Goal: Information Seeking & Learning: Compare options

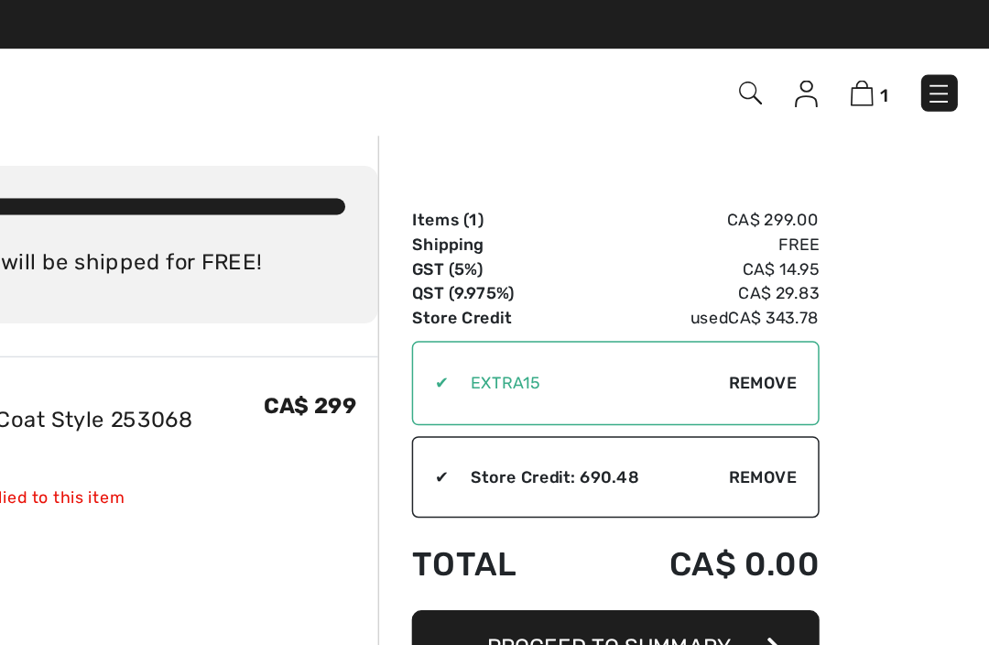
click at [858, 66] on img at bounding box center [866, 63] width 16 height 18
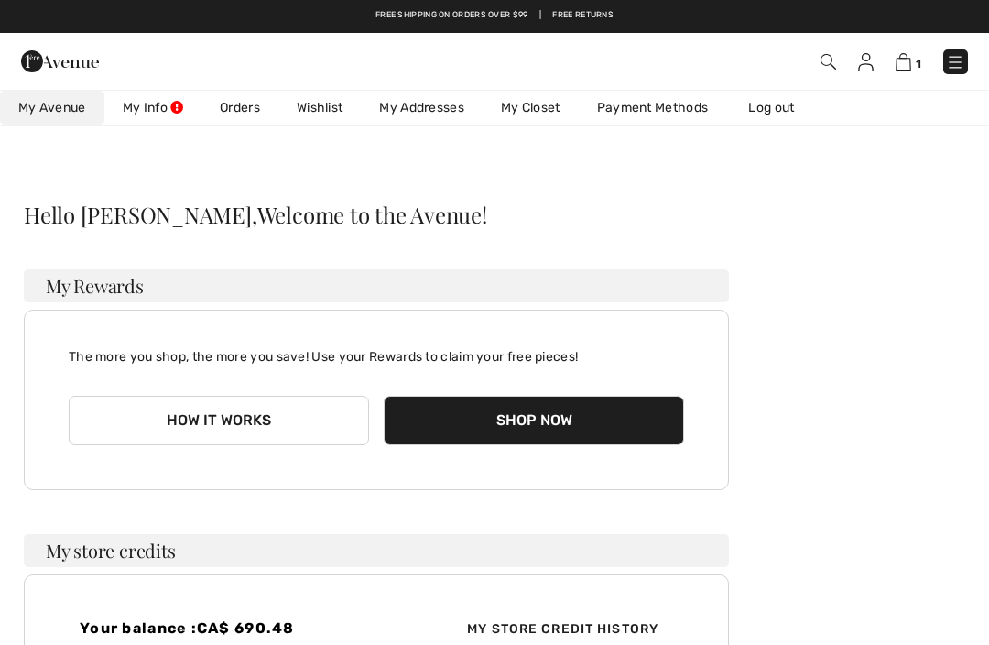
click at [865, 63] on img at bounding box center [866, 62] width 16 height 18
checkbox input "true"
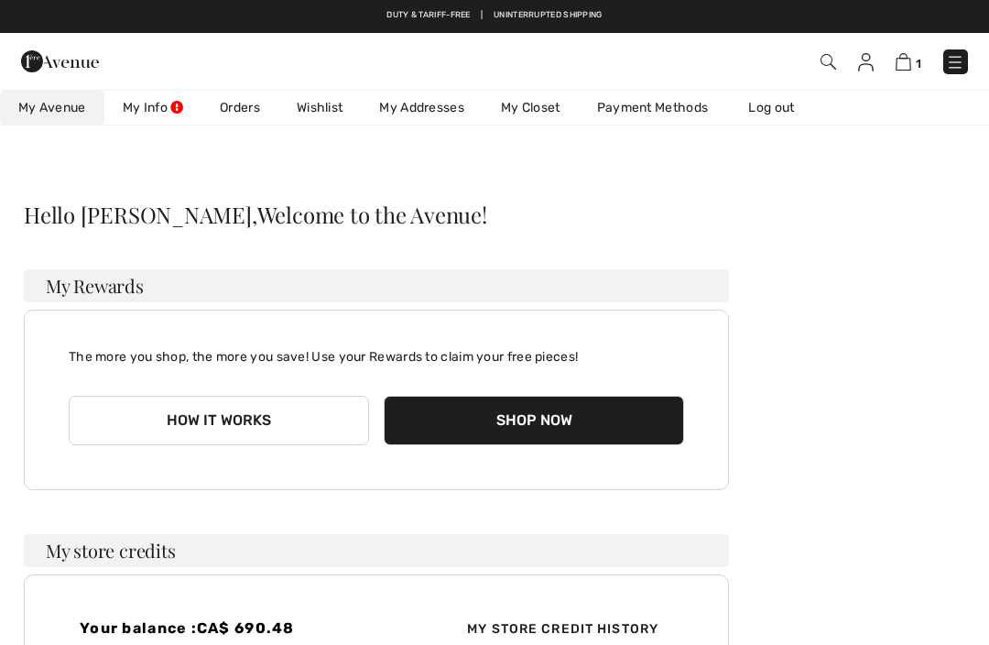
click at [149, 112] on link "My Info" at bounding box center [152, 108] width 97 height 34
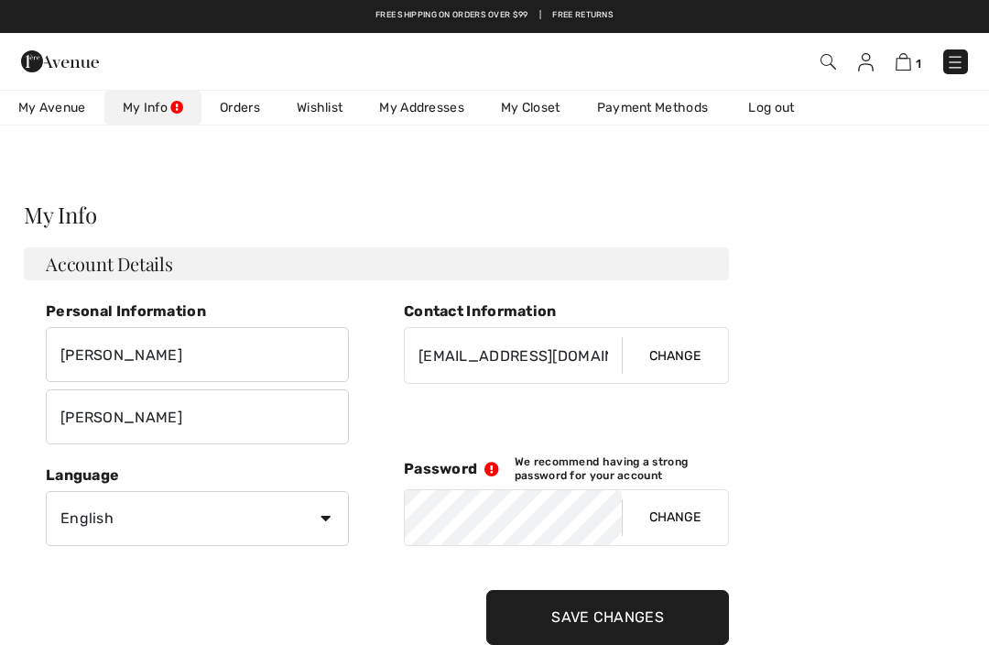
click at [827, 59] on img at bounding box center [829, 62] width 16 height 16
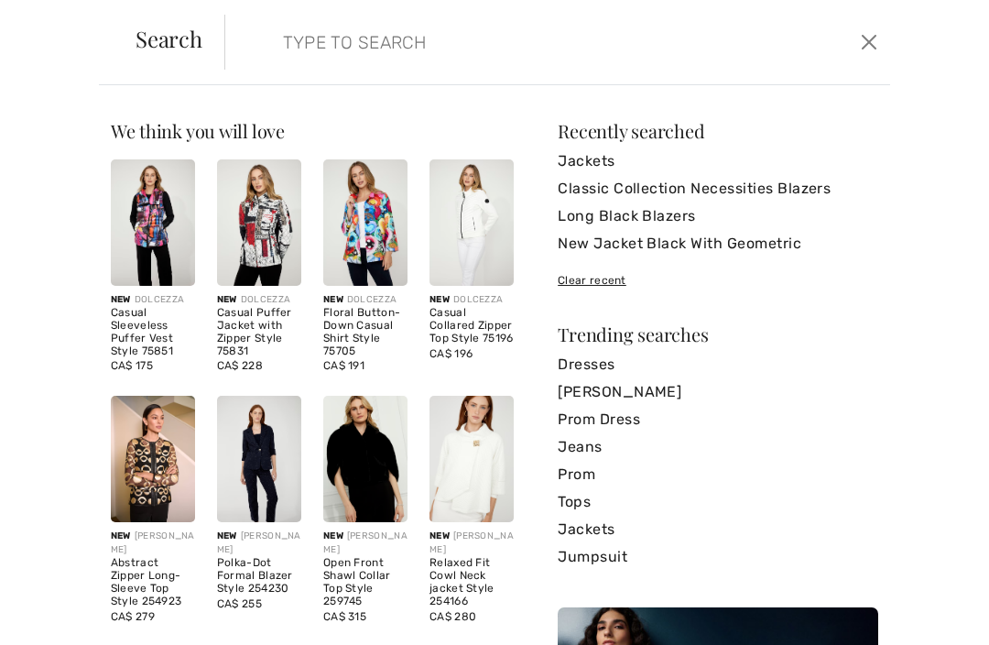
click at [289, 45] on input "search" at bounding box center [489, 42] width 441 height 55
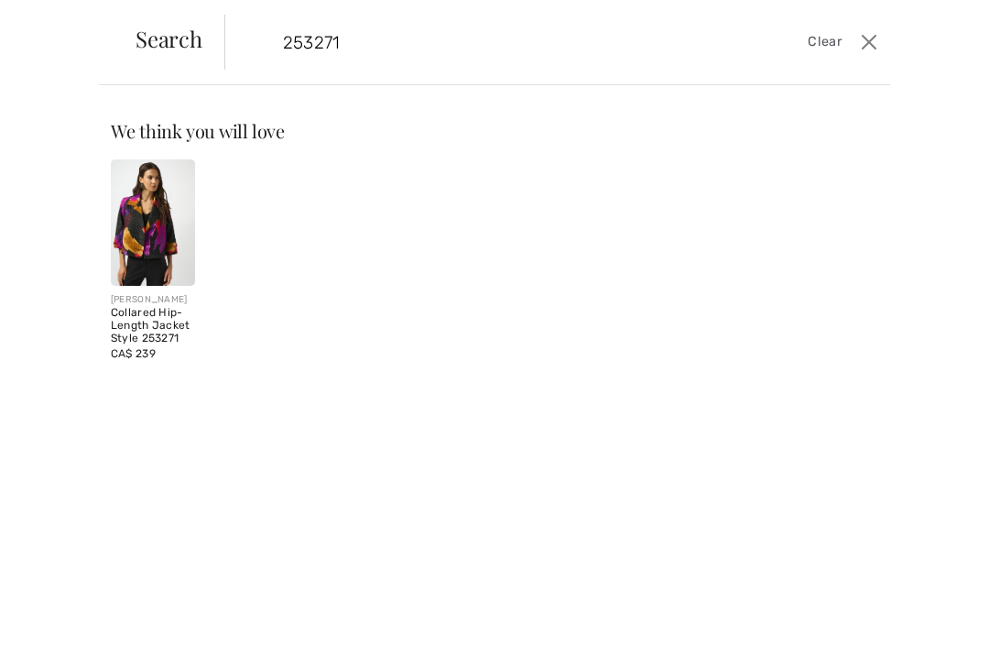
type input "253271"
click at [152, 239] on img at bounding box center [153, 222] width 84 height 126
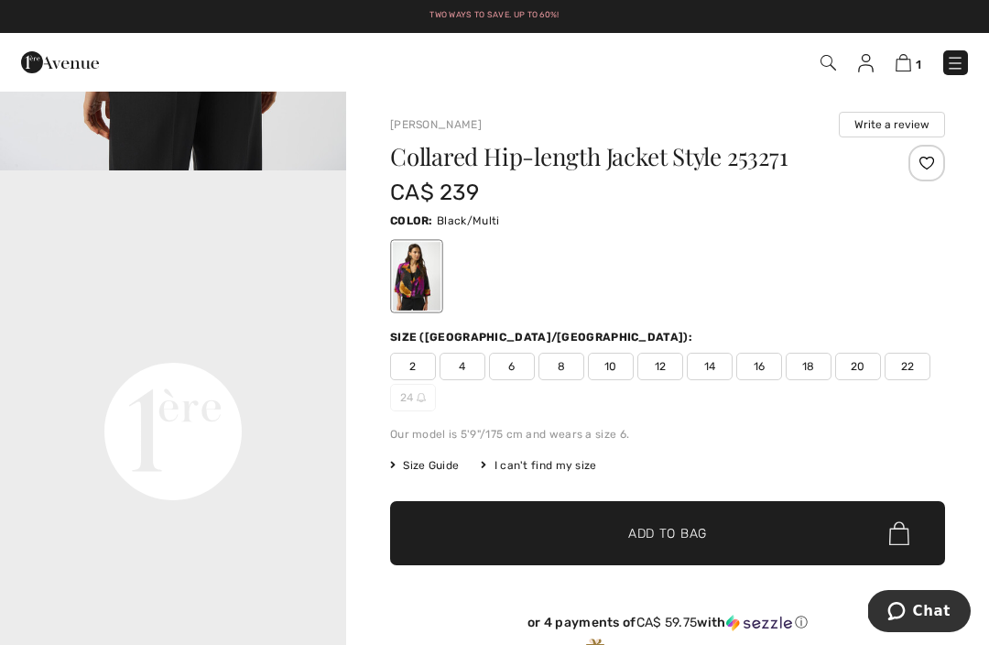
scroll to position [1033, 0]
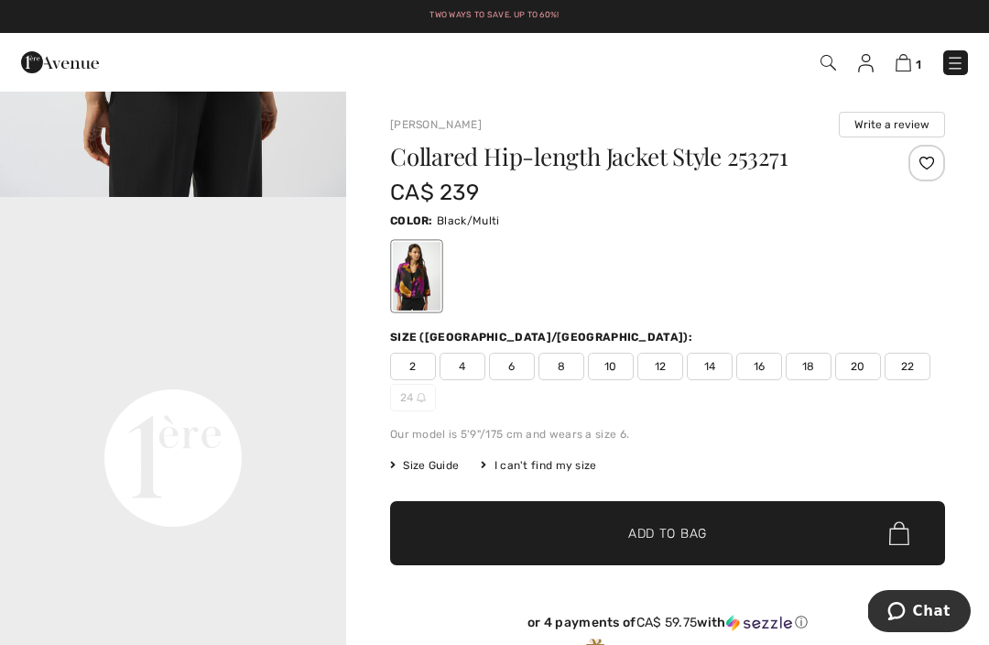
click at [859, 60] on img at bounding box center [866, 63] width 16 height 18
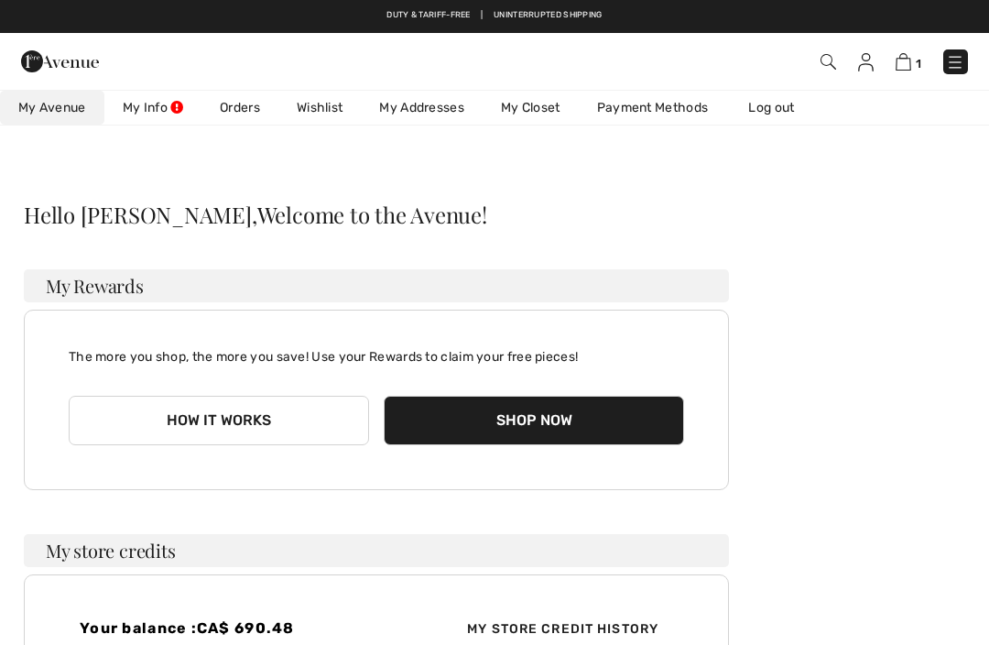
click at [826, 59] on img at bounding box center [829, 62] width 16 height 16
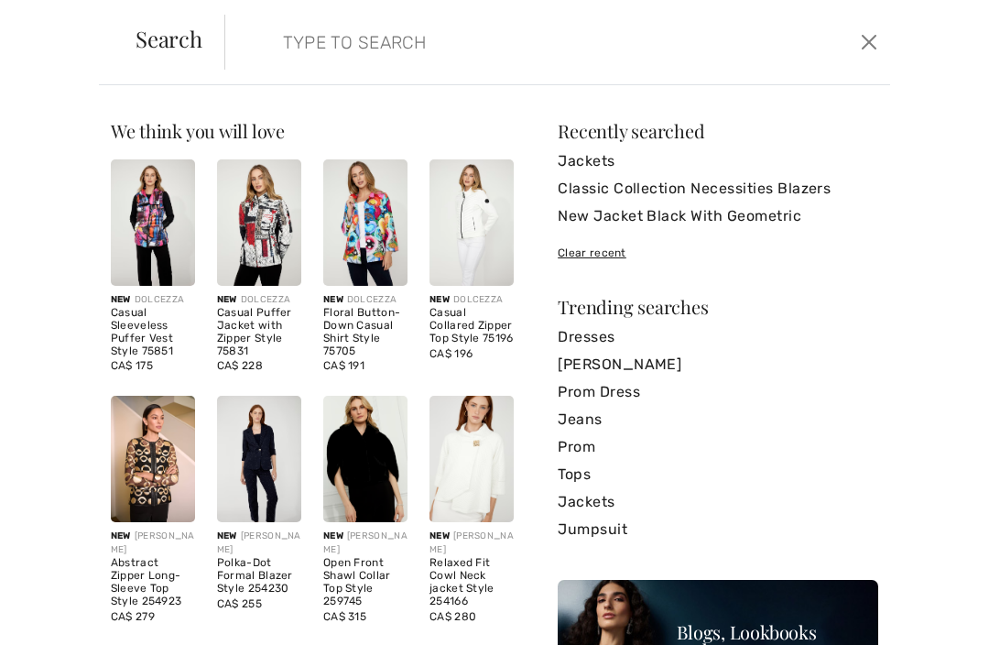
click at [259, 46] on form "Clear" at bounding box center [540, 42] width 632 height 55
click at [272, 35] on input "search" at bounding box center [489, 42] width 441 height 55
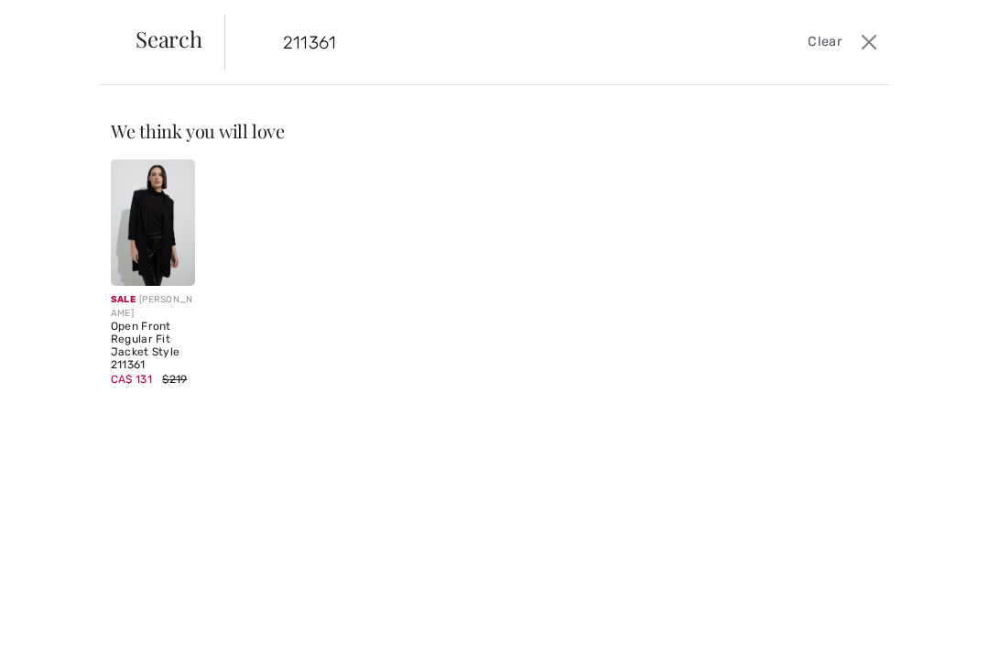
type input "211361"
click at [158, 229] on img at bounding box center [153, 222] width 84 height 126
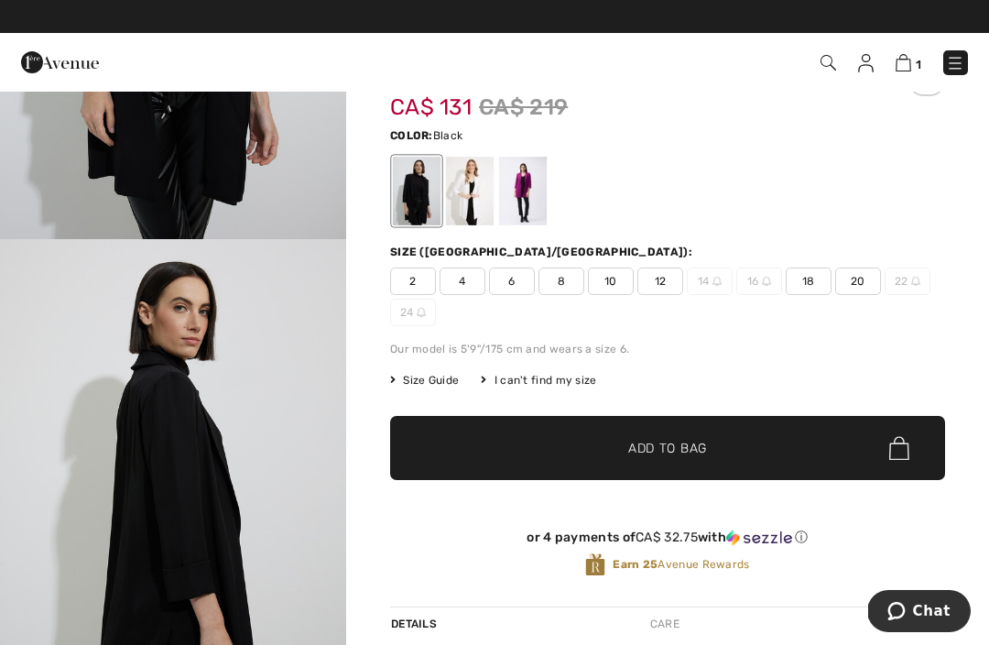
scroll to position [394, 0]
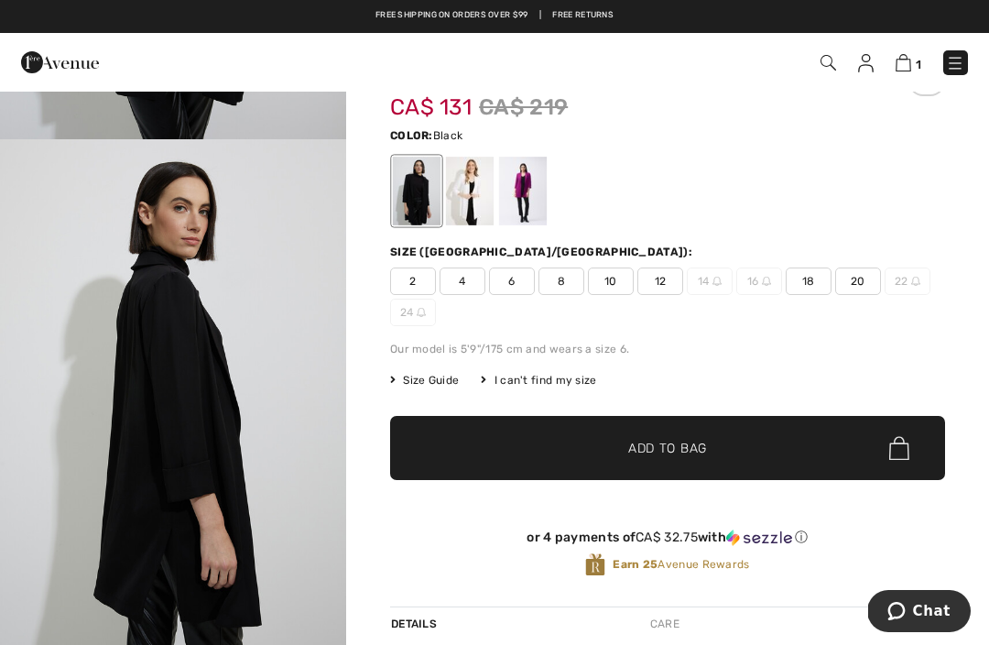
click at [529, 188] on div at bounding box center [523, 191] width 48 height 69
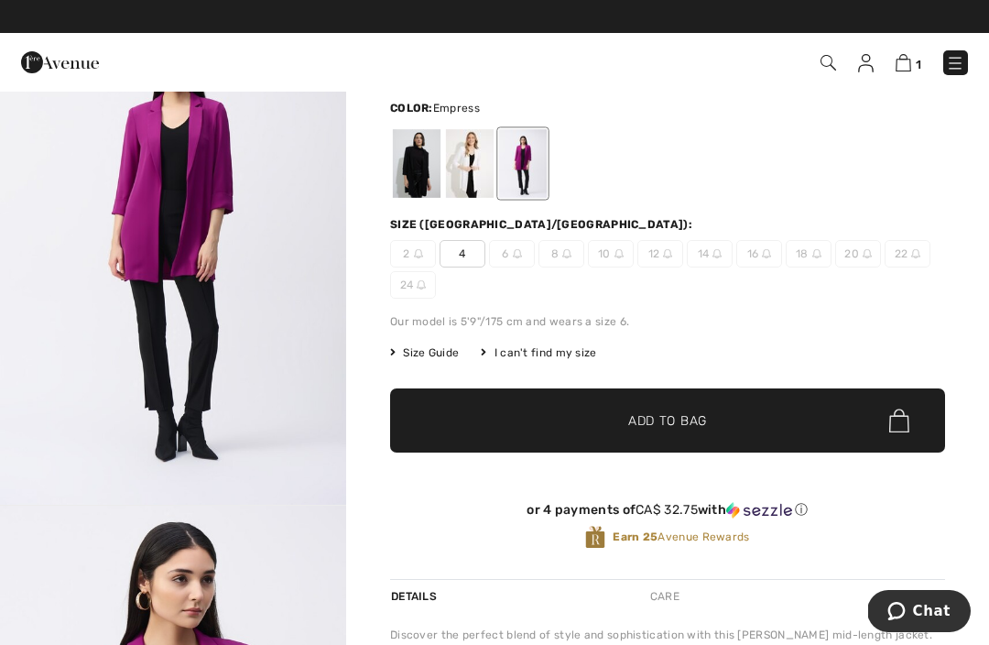
scroll to position [0, 0]
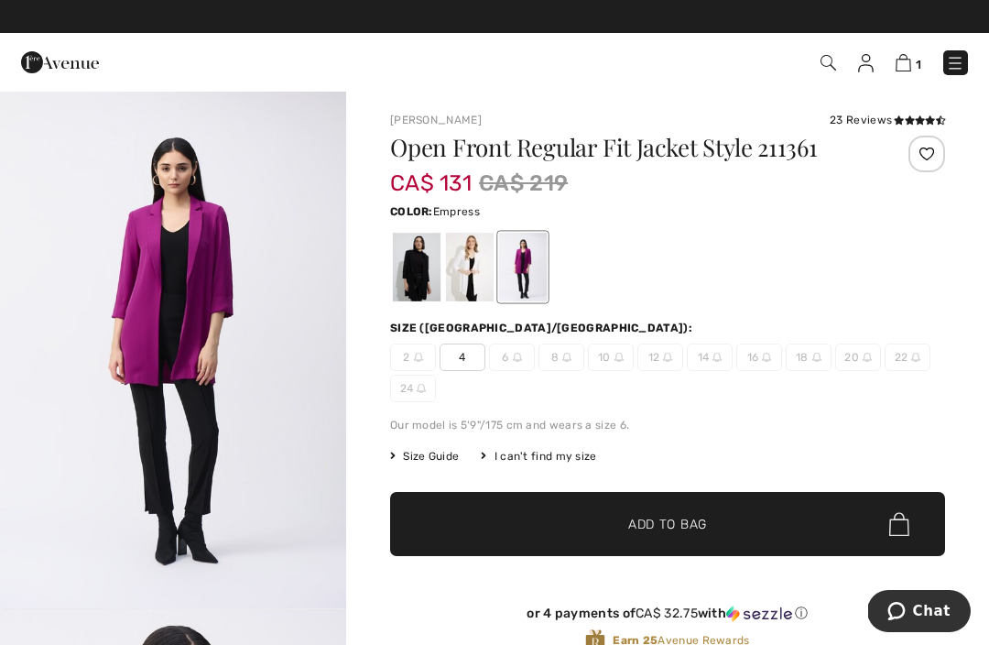
click at [862, 61] on img at bounding box center [866, 63] width 16 height 18
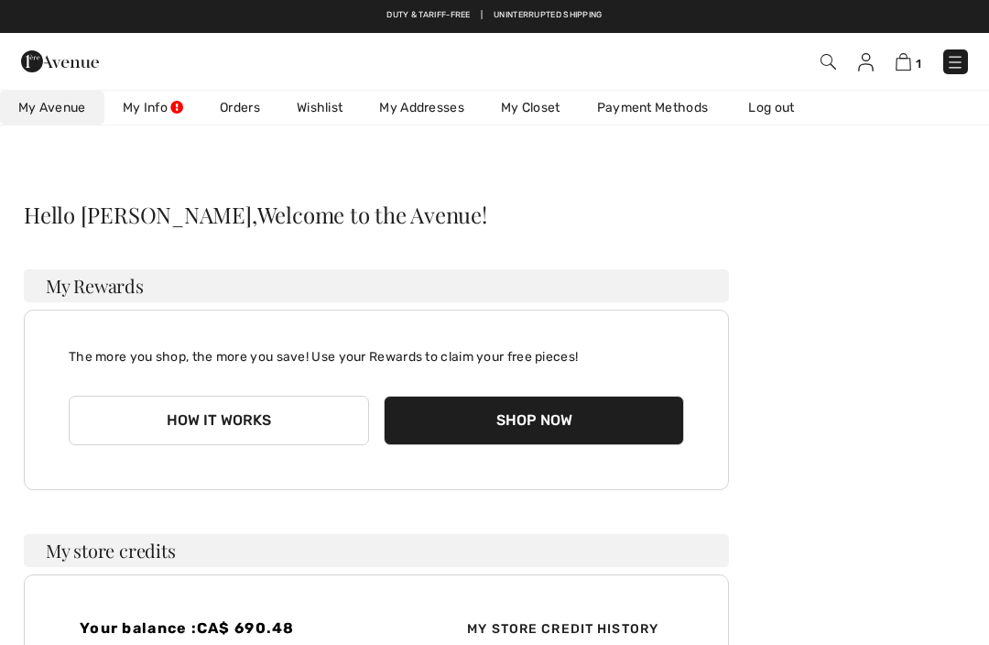
click at [860, 58] on img at bounding box center [866, 62] width 16 height 18
click at [824, 59] on img at bounding box center [829, 62] width 16 height 16
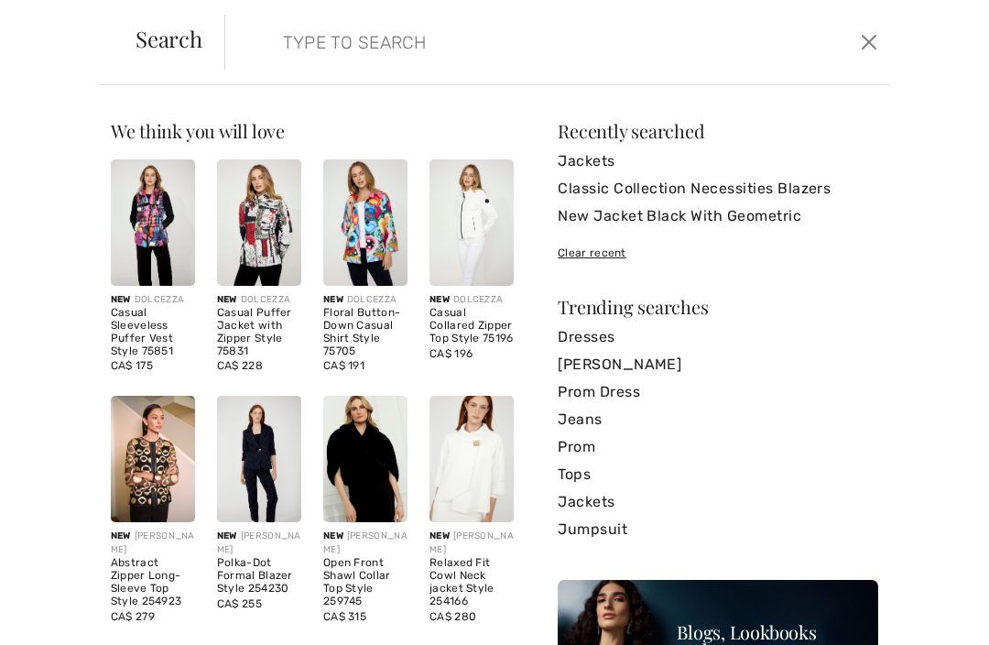
click at [259, 43] on form "Clear" at bounding box center [540, 42] width 632 height 55
click at [275, 43] on input "search" at bounding box center [489, 42] width 441 height 55
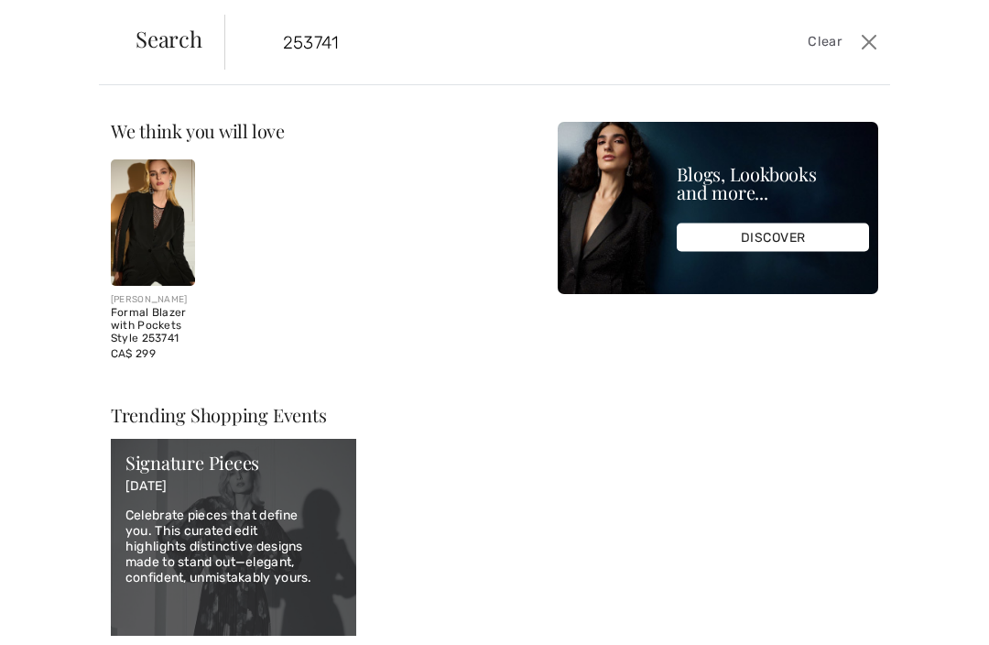
type input "253741"
click at [156, 221] on img at bounding box center [153, 222] width 84 height 126
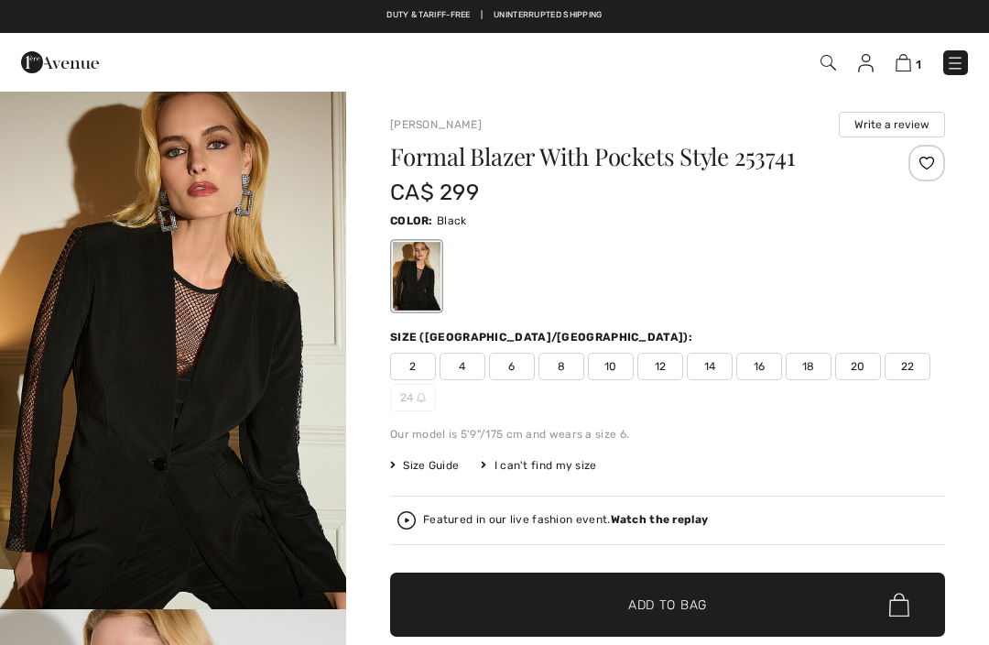
checkbox input "true"
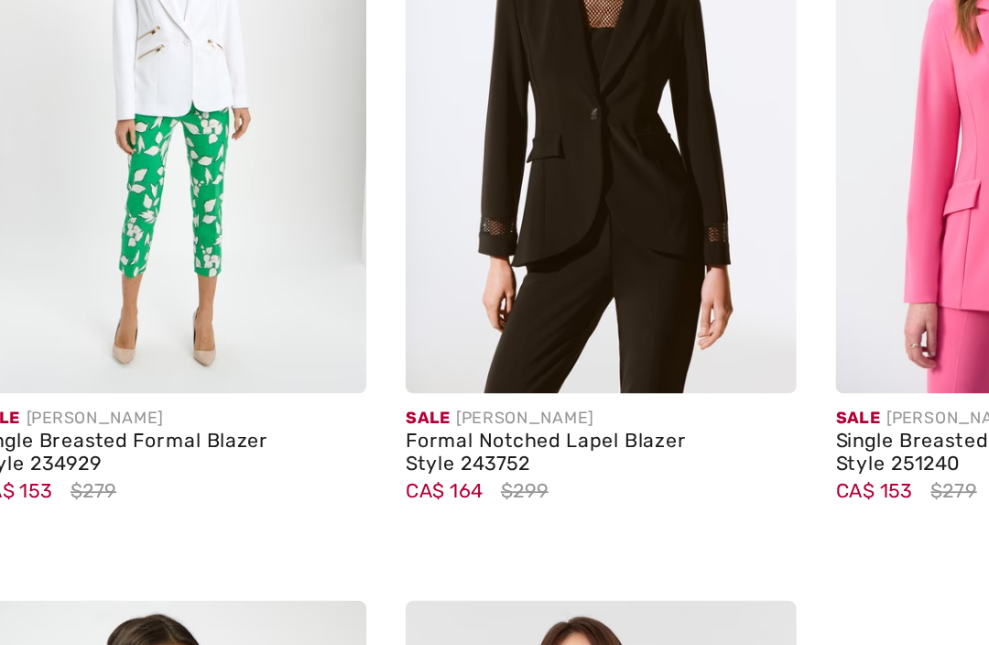
scroll to position [2245, 0]
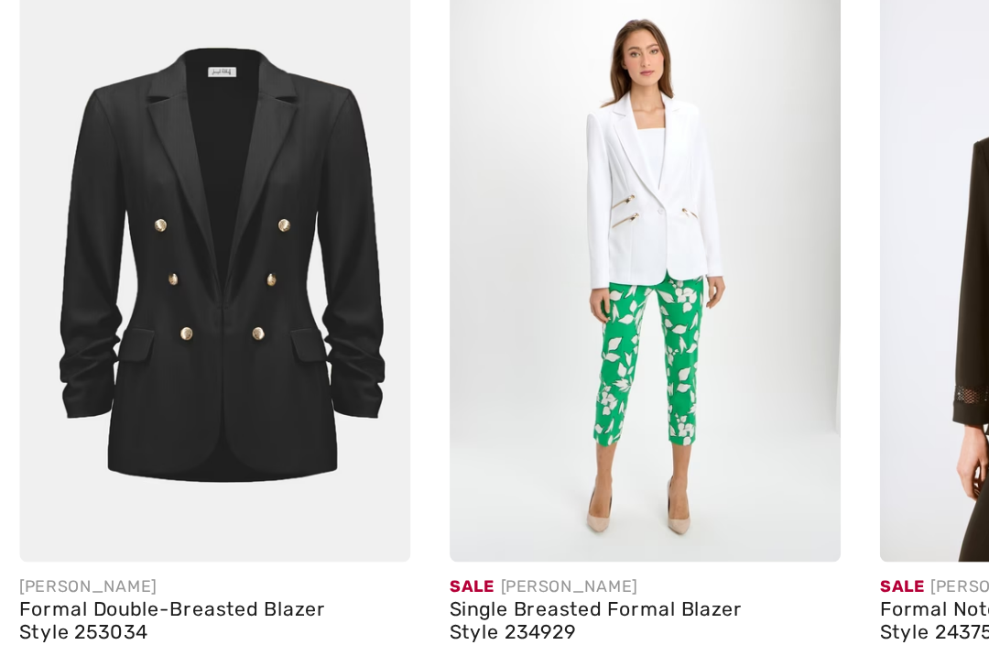
click at [126, 157] on img at bounding box center [121, 302] width 220 height 330
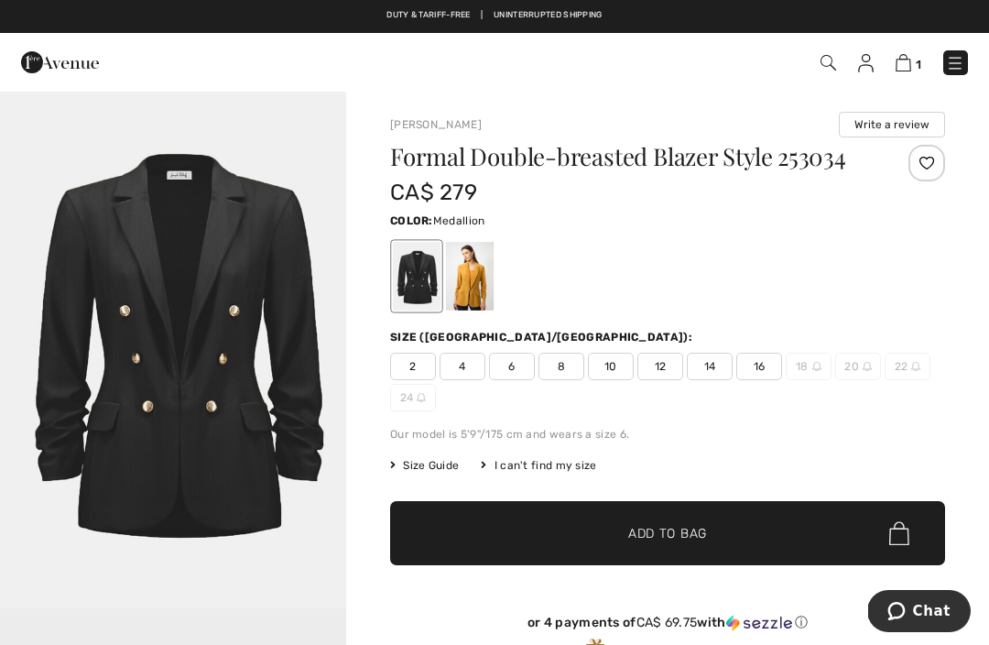
click at [478, 289] on div at bounding box center [470, 276] width 48 height 69
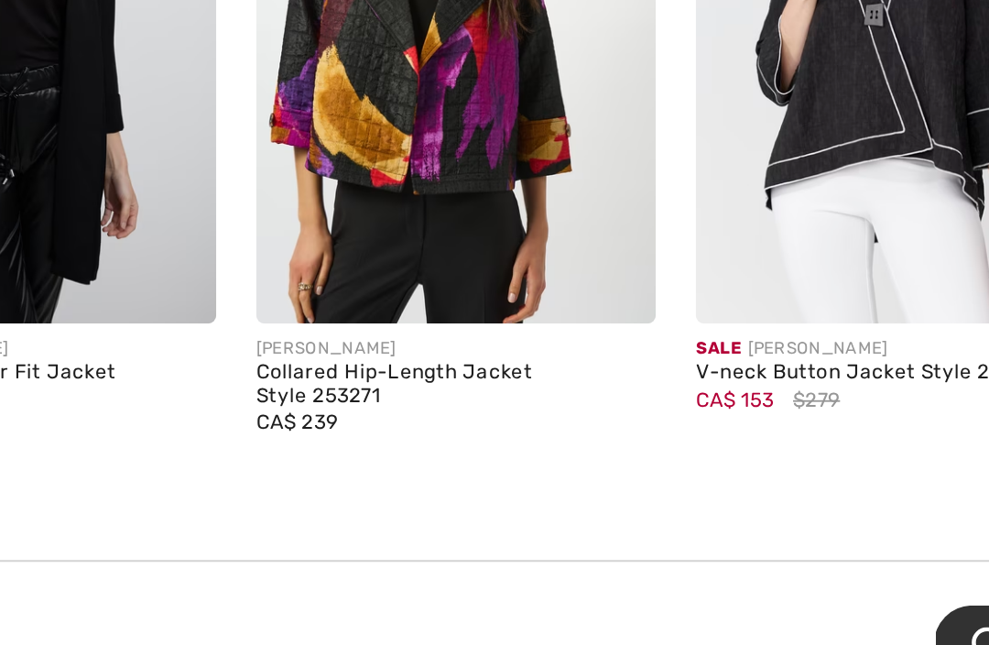
scroll to position [1983, 0]
click at [495, 455] on div "Collared Hip-Length Jacket Style 253271" at bounding box center [605, 468] width 220 height 26
click at [495, 104] on img at bounding box center [605, 269] width 220 height 330
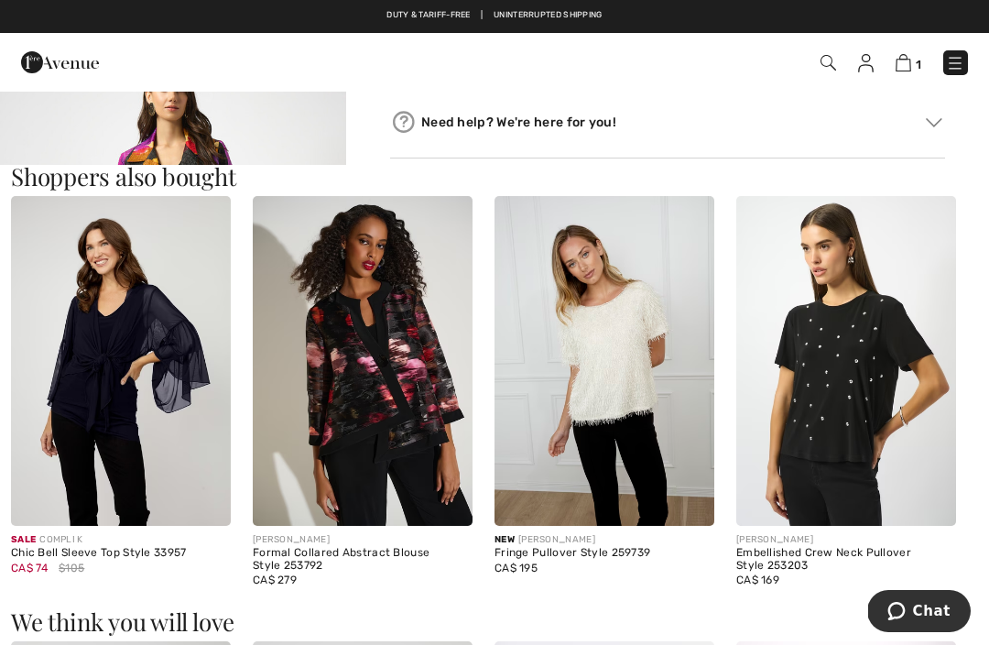
scroll to position [1592, 0]
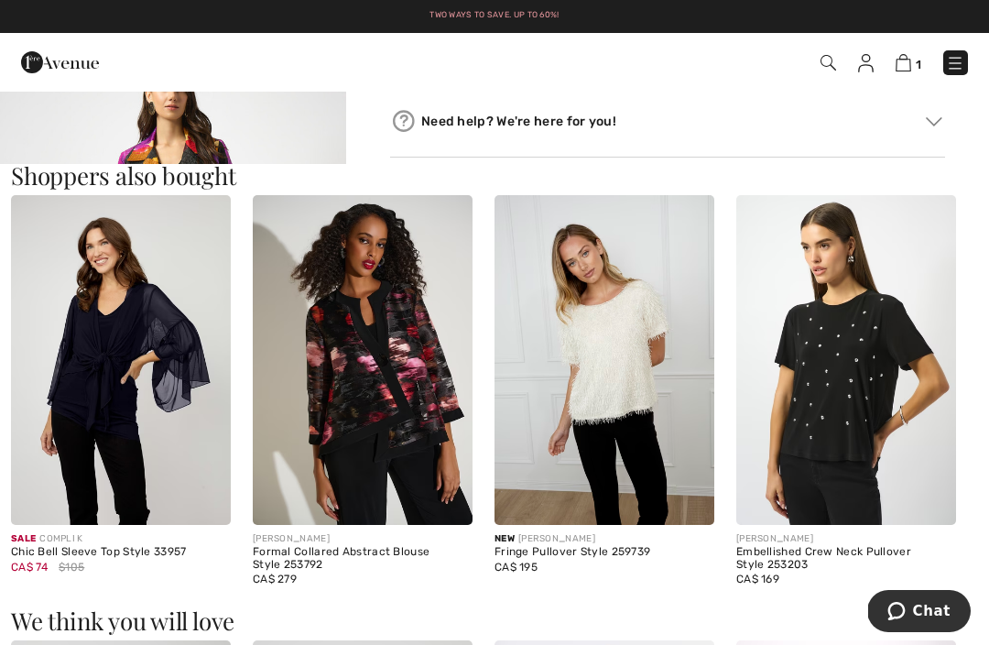
click at [372, 372] on img at bounding box center [363, 360] width 220 height 330
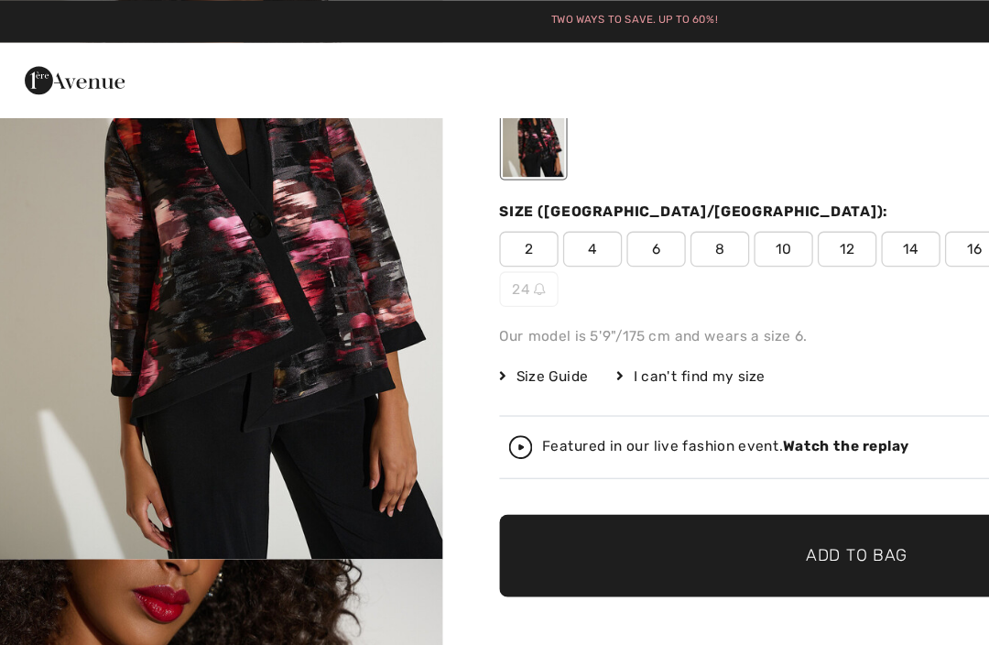
scroll to position [157, 0]
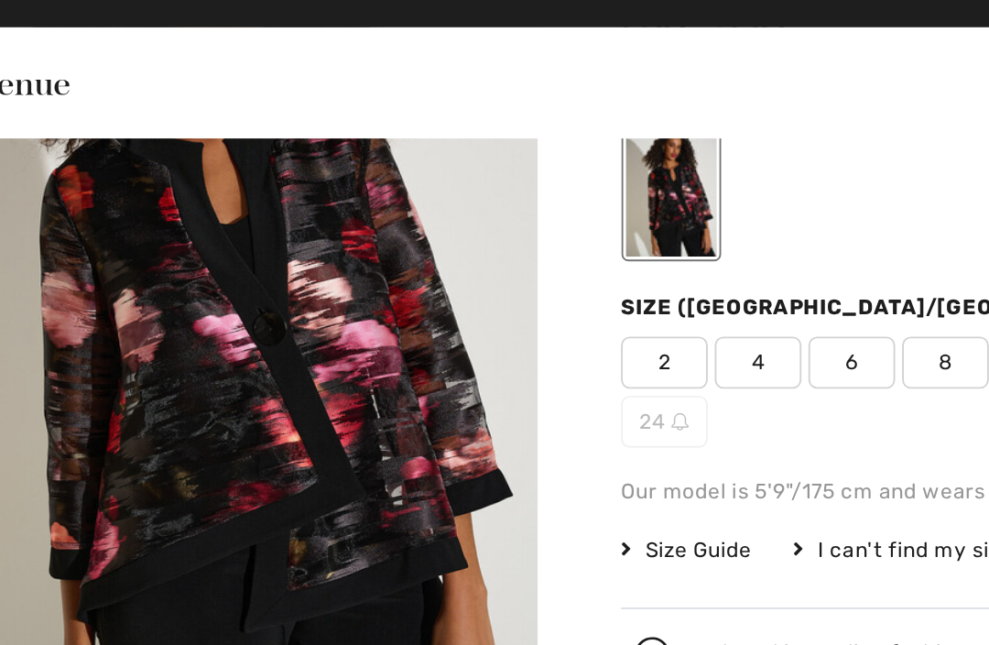
click at [393, 116] on div at bounding box center [417, 119] width 48 height 69
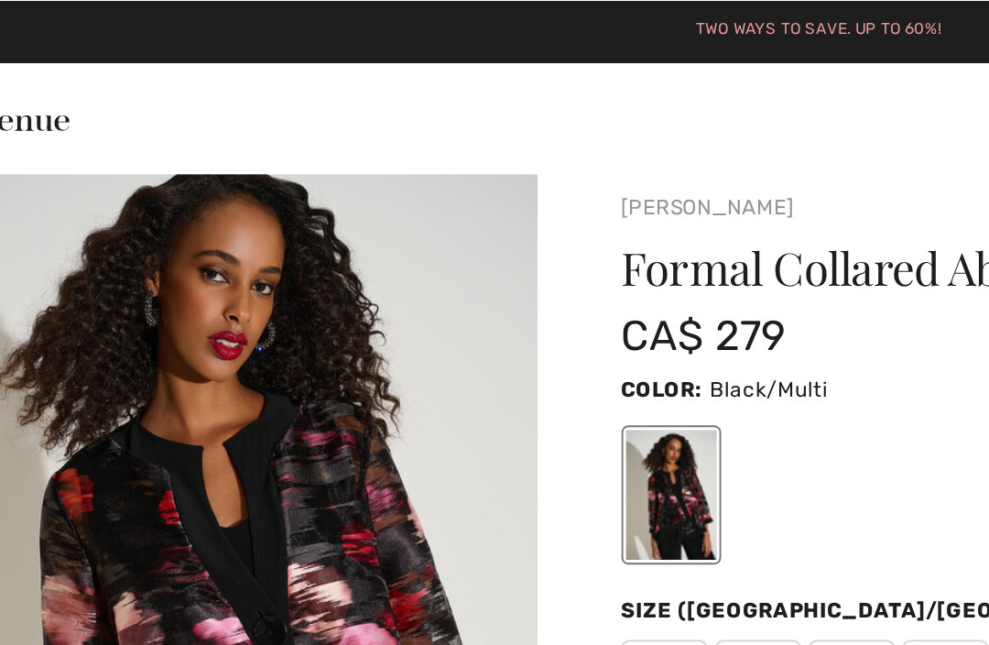
scroll to position [0, 0]
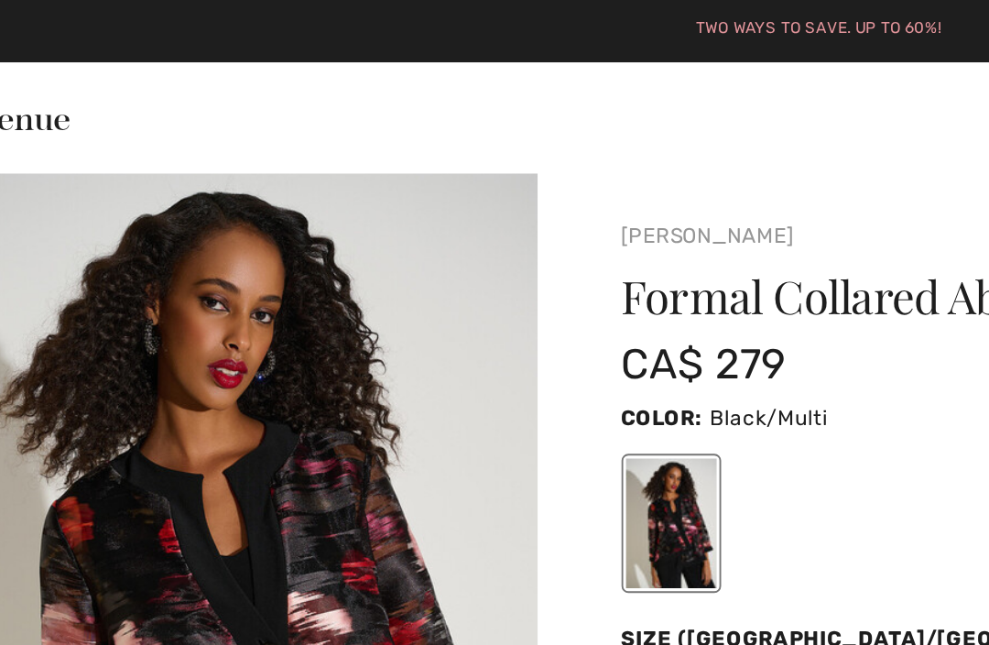
click at [462, 146] on h1 "Formal Collared Abstract Blouse Style 253792" at bounding box center [621, 157] width 463 height 24
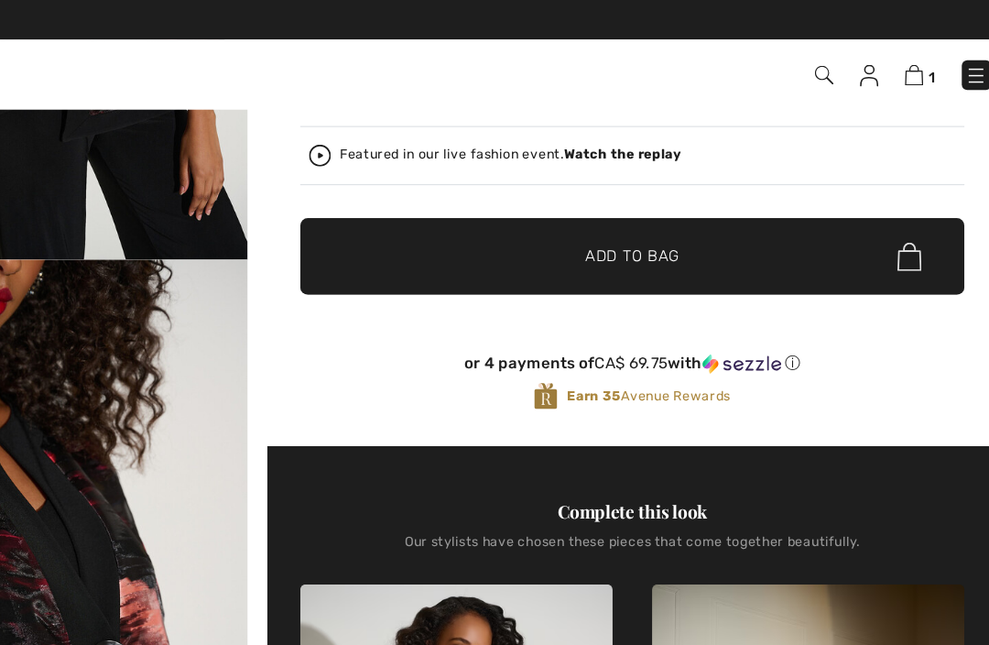
scroll to position [388, 0]
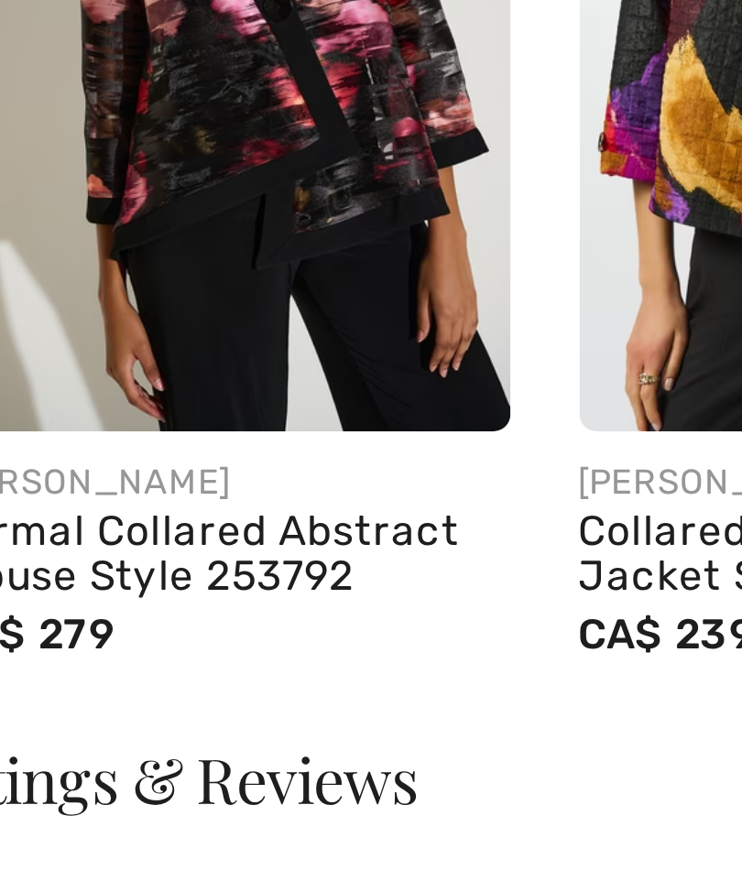
click at [71, 133] on img at bounding box center [108, 246] width 151 height 226
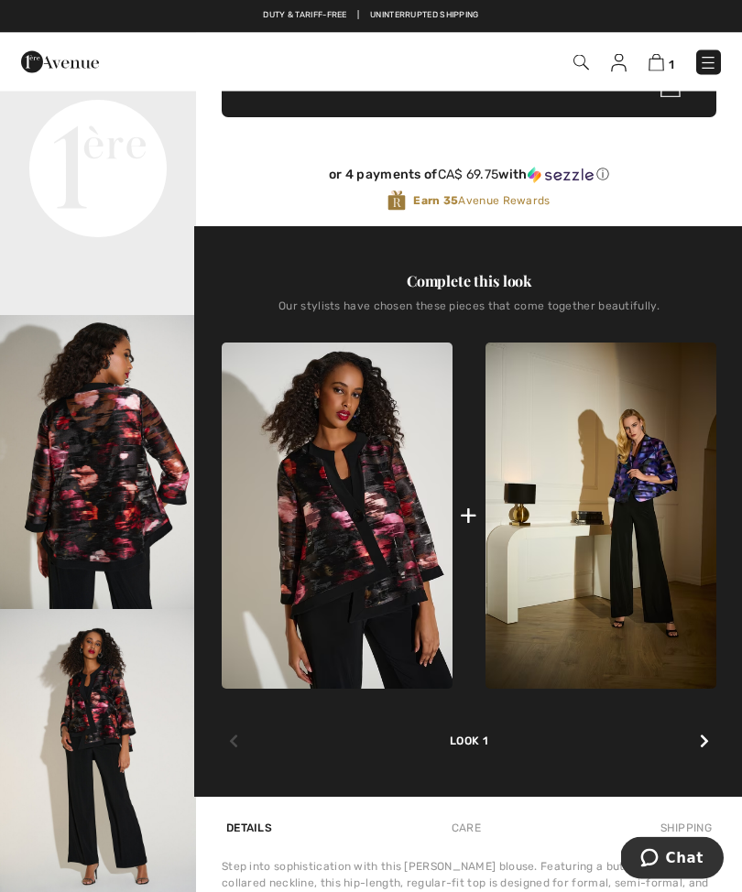
scroll to position [550, 0]
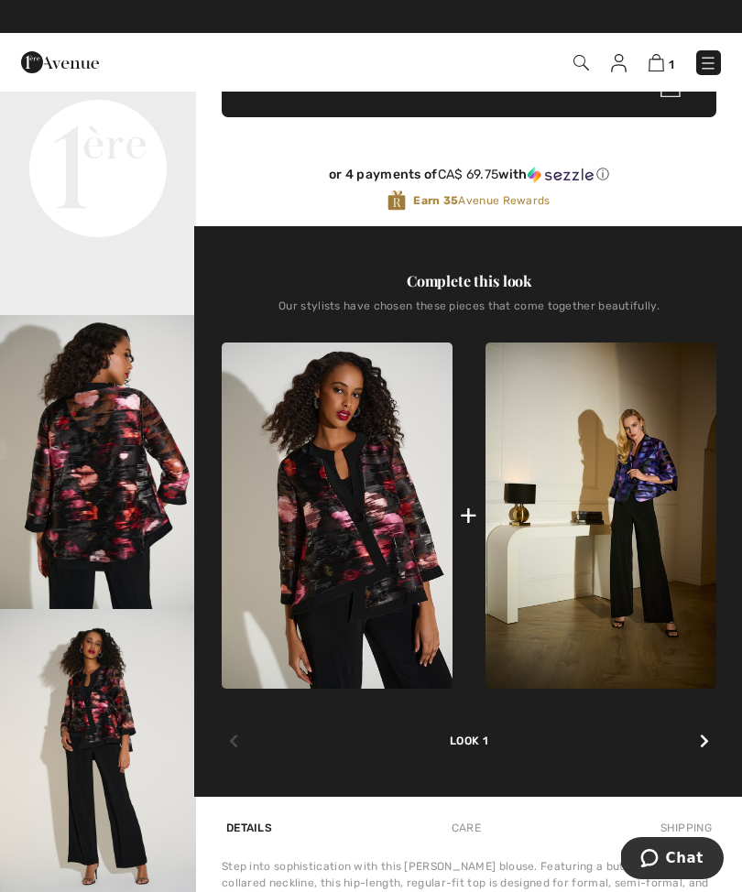
click at [632, 487] on img at bounding box center [601, 516] width 231 height 347
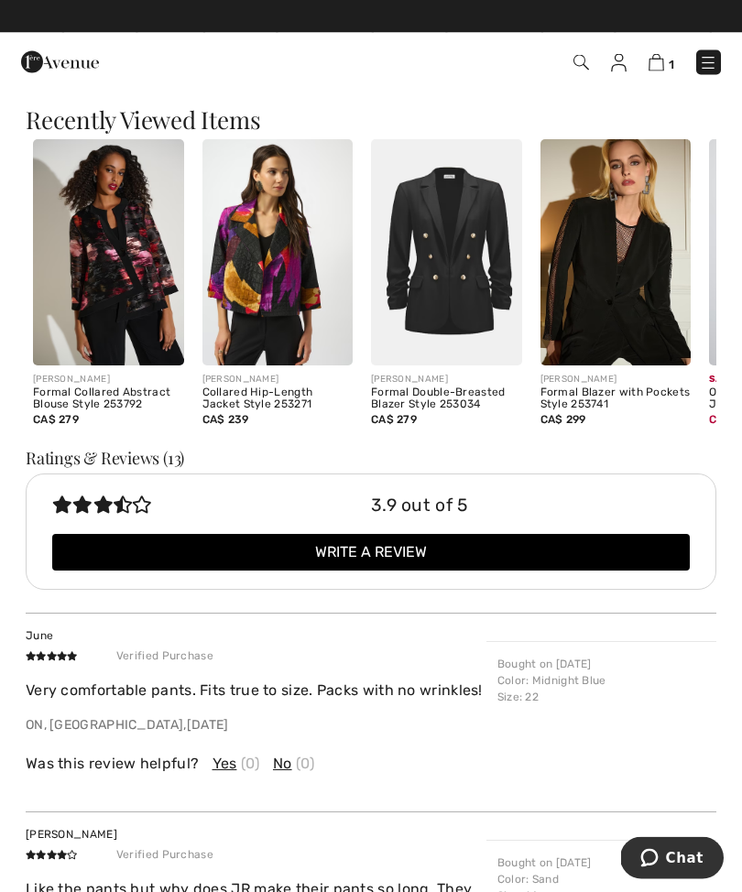
scroll to position [2285, 0]
click at [103, 458] on h3 "Ratings & Reviews (13)" at bounding box center [371, 458] width 691 height 16
click at [113, 265] on img at bounding box center [108, 252] width 151 height 226
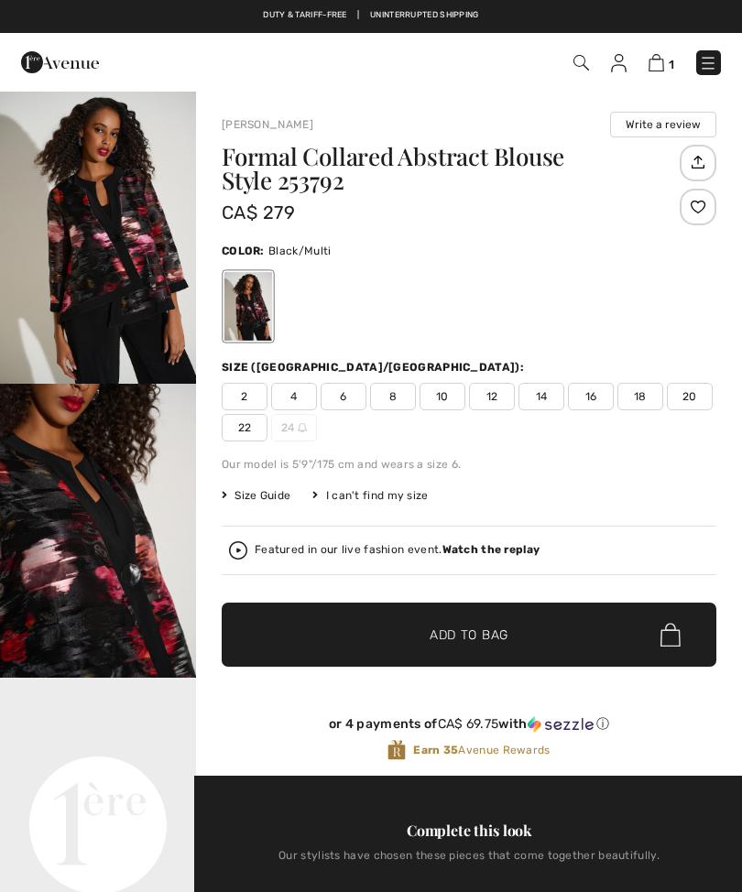
checkbox input "true"
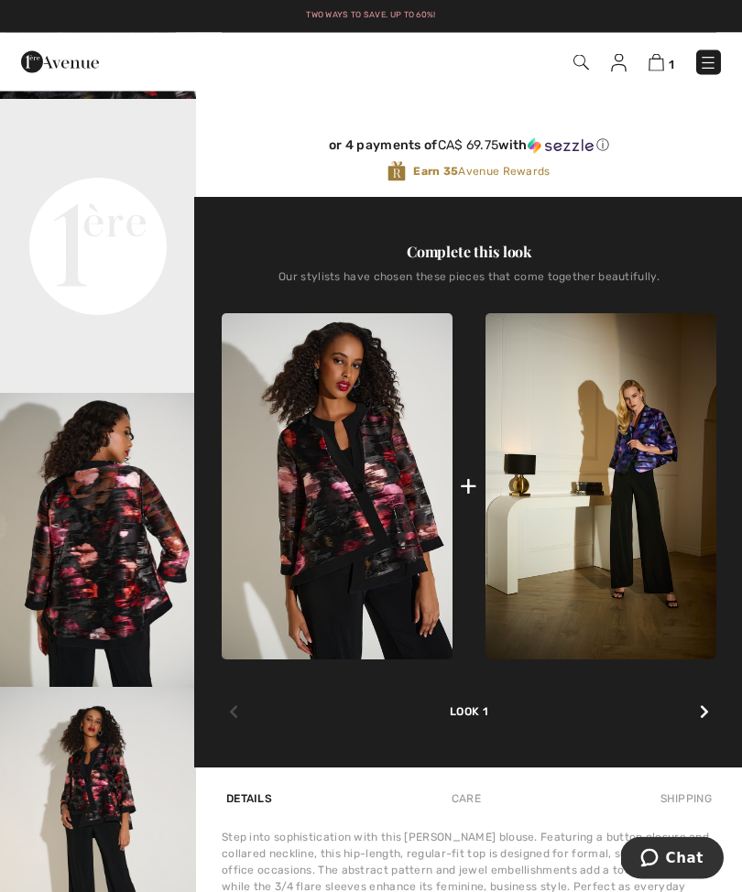
scroll to position [579, 0]
click at [343, 489] on img at bounding box center [337, 486] width 231 height 347
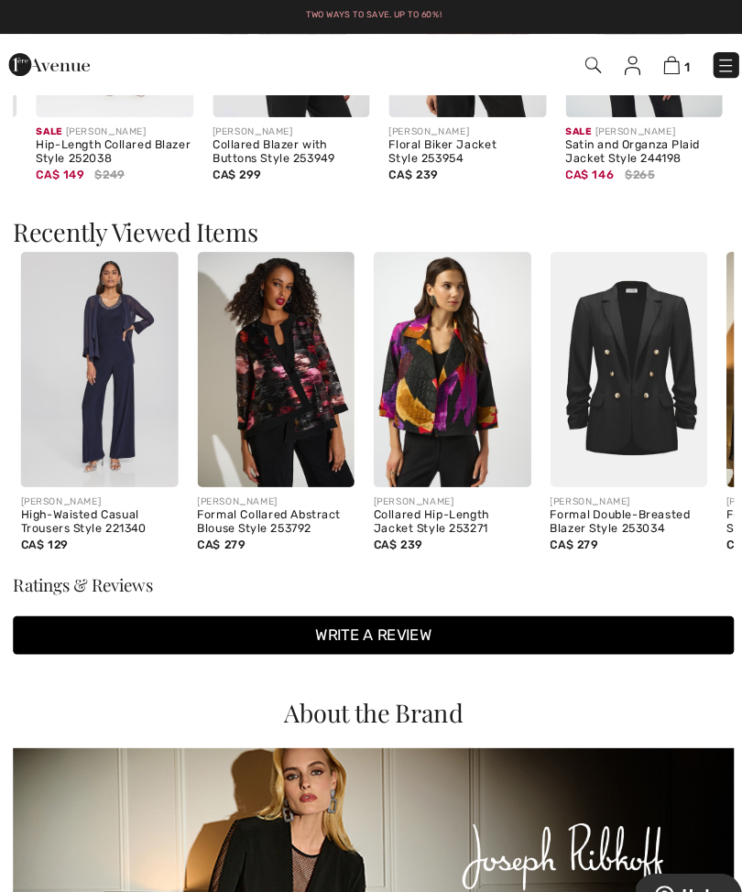
scroll to position [0, 0]
click at [268, 352] on img at bounding box center [277, 355] width 151 height 226
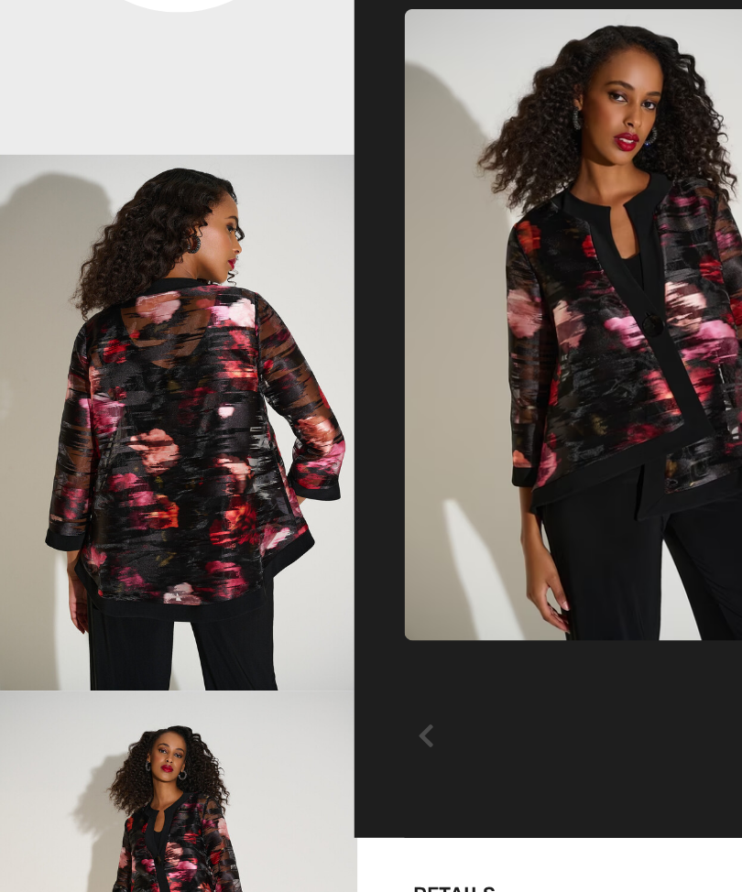
scroll to position [141, 0]
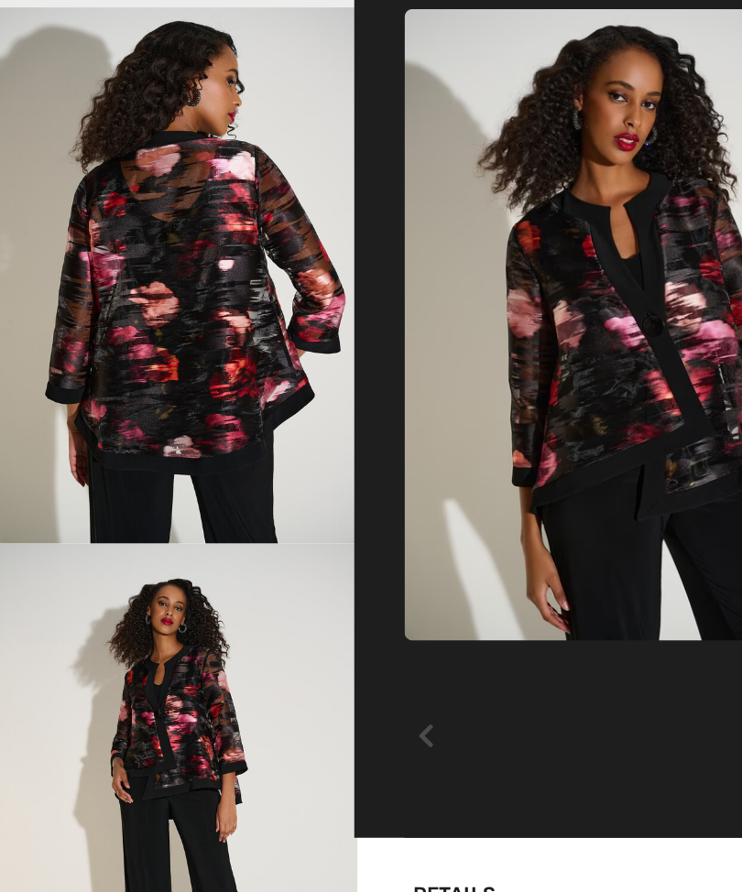
click at [222, 276] on div "Complete this look Our stylists have chosen these pieces that come together bea…" at bounding box center [469, 450] width 495 height 571
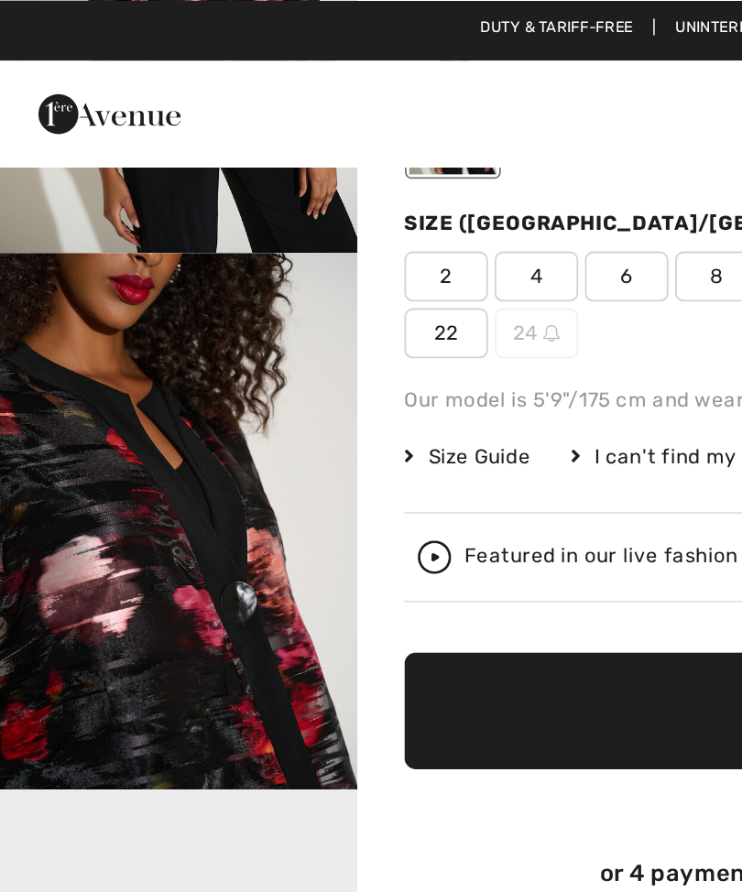
scroll to position [245, 0]
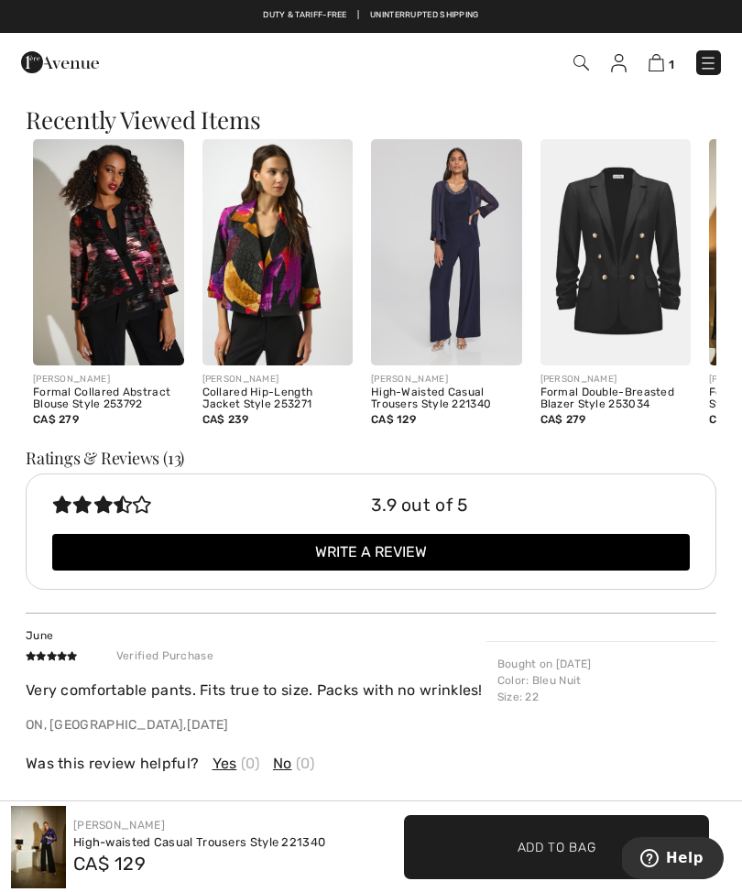
click at [277, 285] on img at bounding box center [277, 252] width 151 height 226
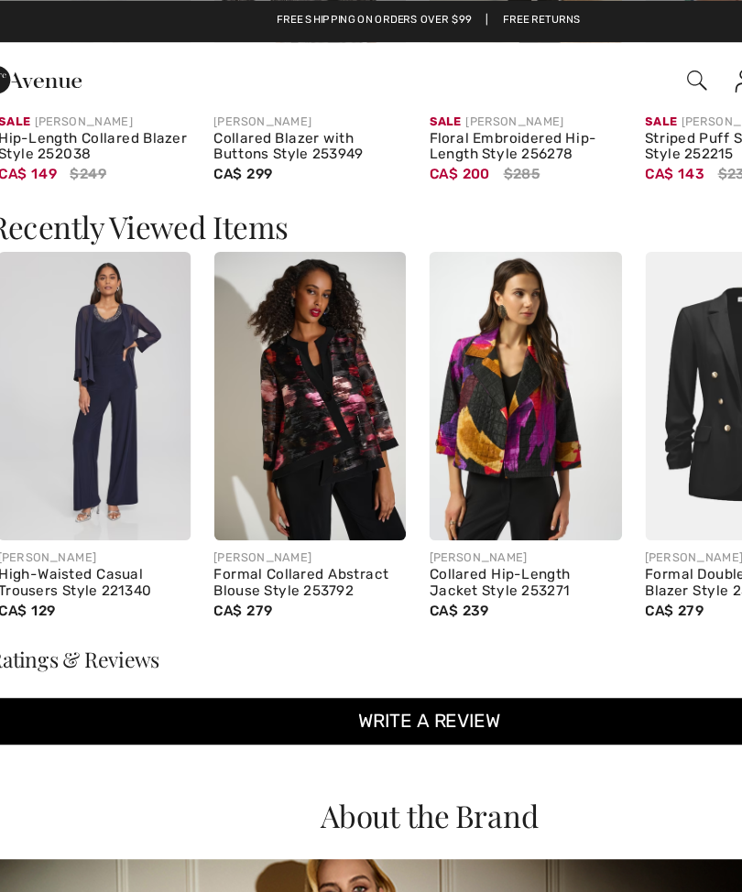
scroll to position [2172, 0]
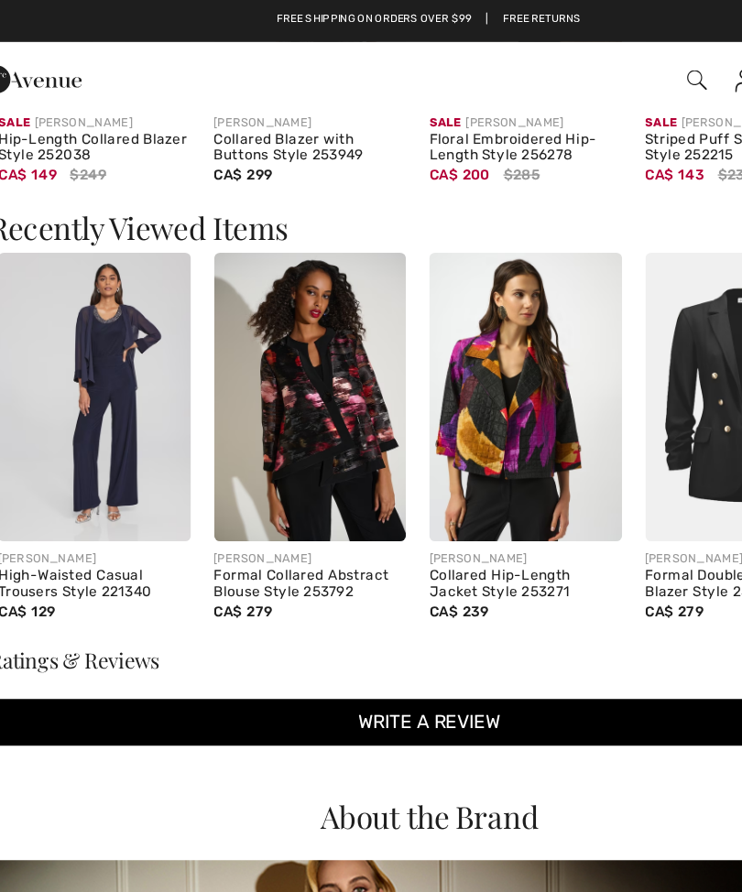
click at [218, 463] on div "Formal Collared Abstract Blouse Style 253792" at bounding box center [277, 458] width 151 height 26
click at [228, 451] on div "Formal Collared Abstract Blouse Style 253792" at bounding box center [277, 458] width 151 height 26
click at [244, 321] on img at bounding box center [277, 311] width 151 height 226
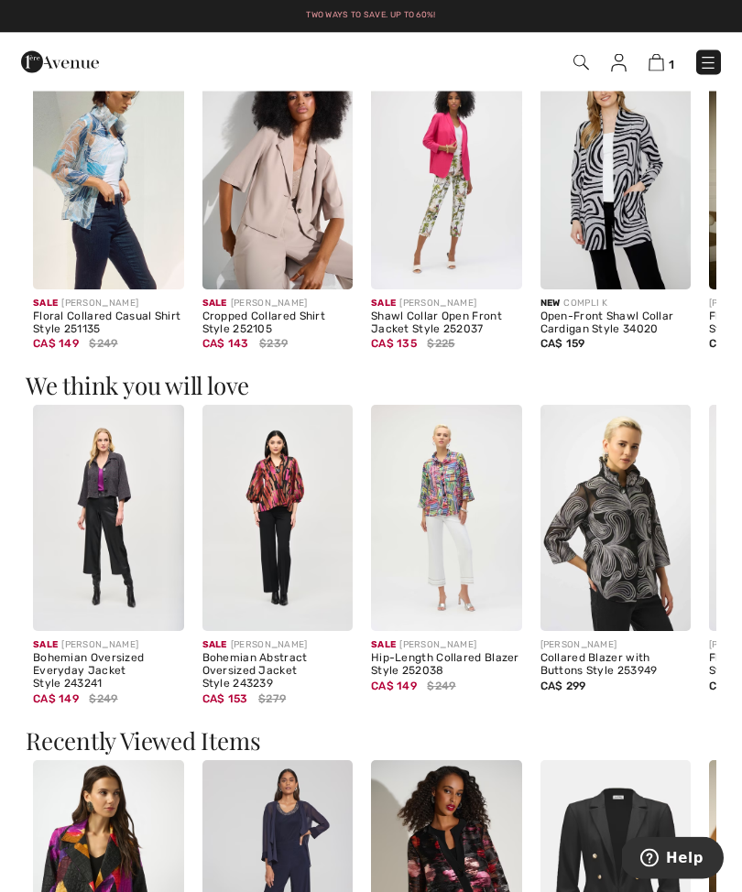
scroll to position [1772, 0]
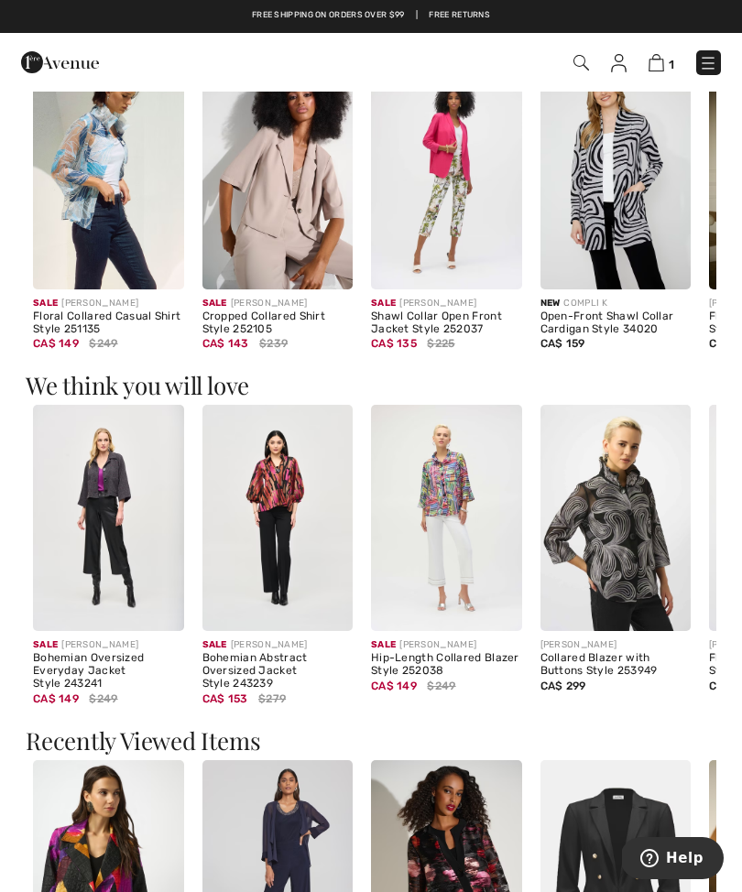
click at [275, 523] on img at bounding box center [277, 518] width 151 height 226
click at [260, 454] on img at bounding box center [277, 518] width 151 height 226
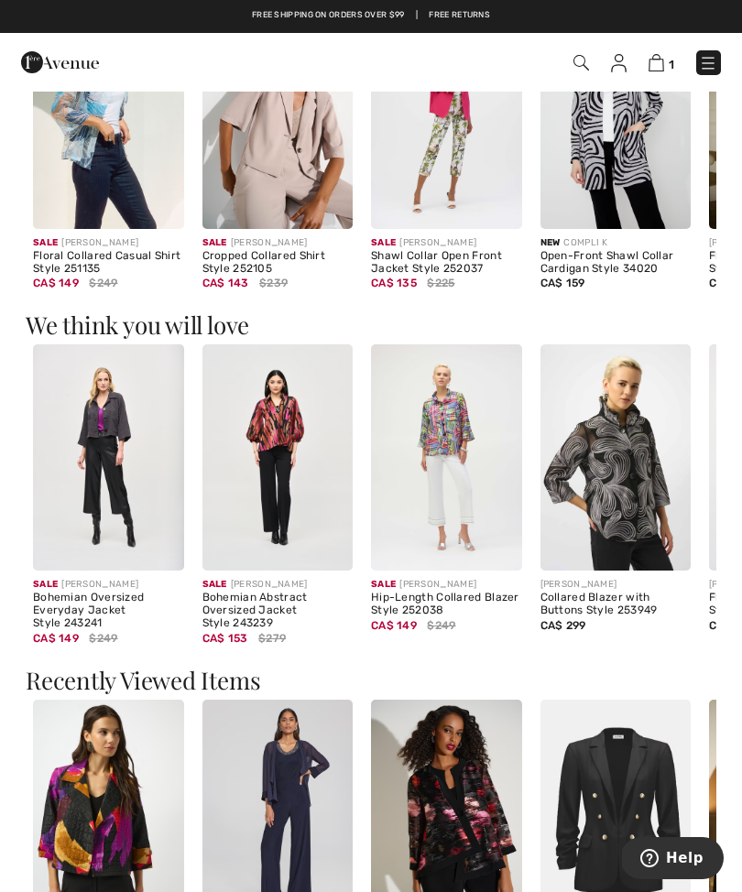
click at [288, 437] on img at bounding box center [277, 457] width 151 height 226
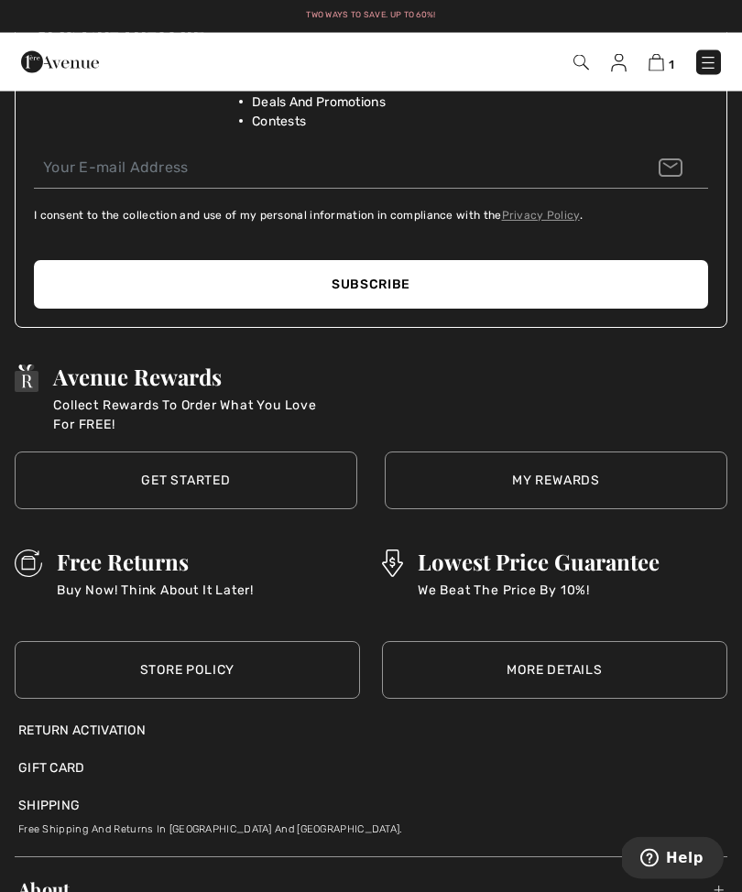
scroll to position [3023, 0]
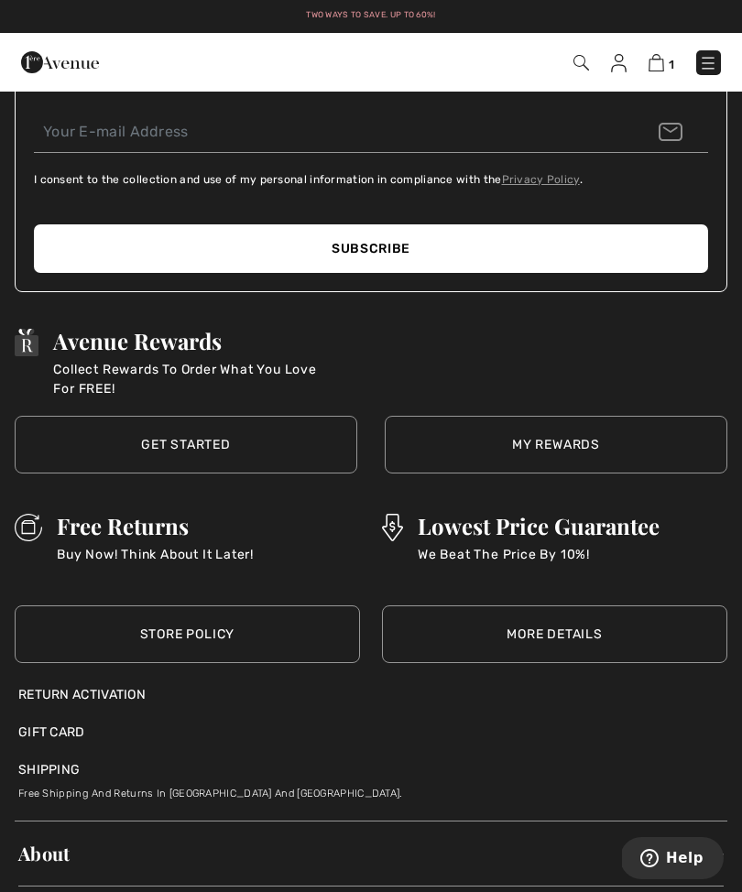
click at [537, 447] on link "My Rewards" at bounding box center [556, 445] width 343 height 58
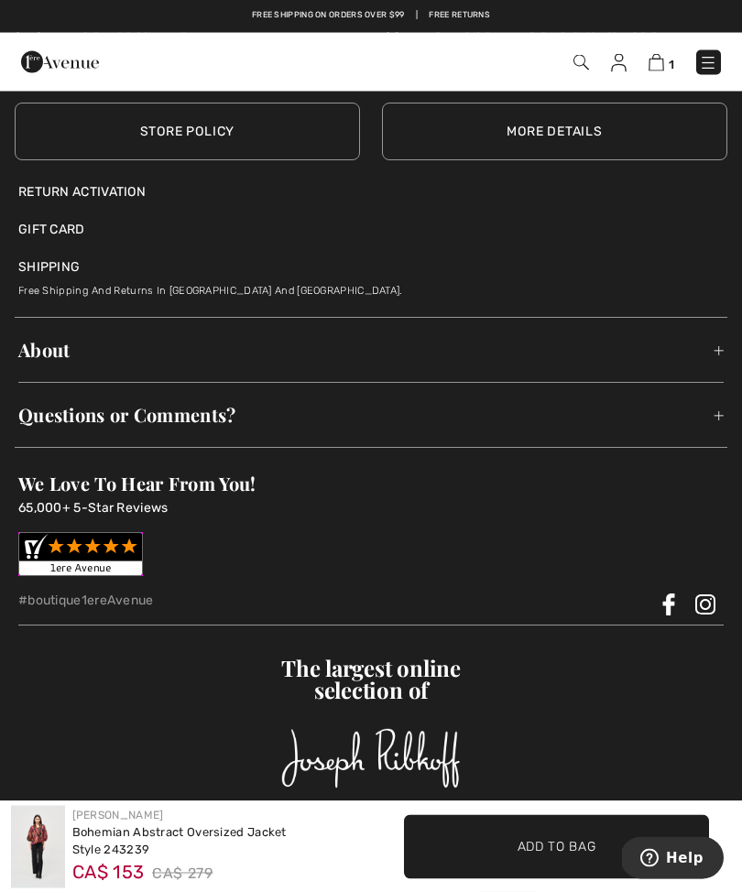
scroll to position [3594, 0]
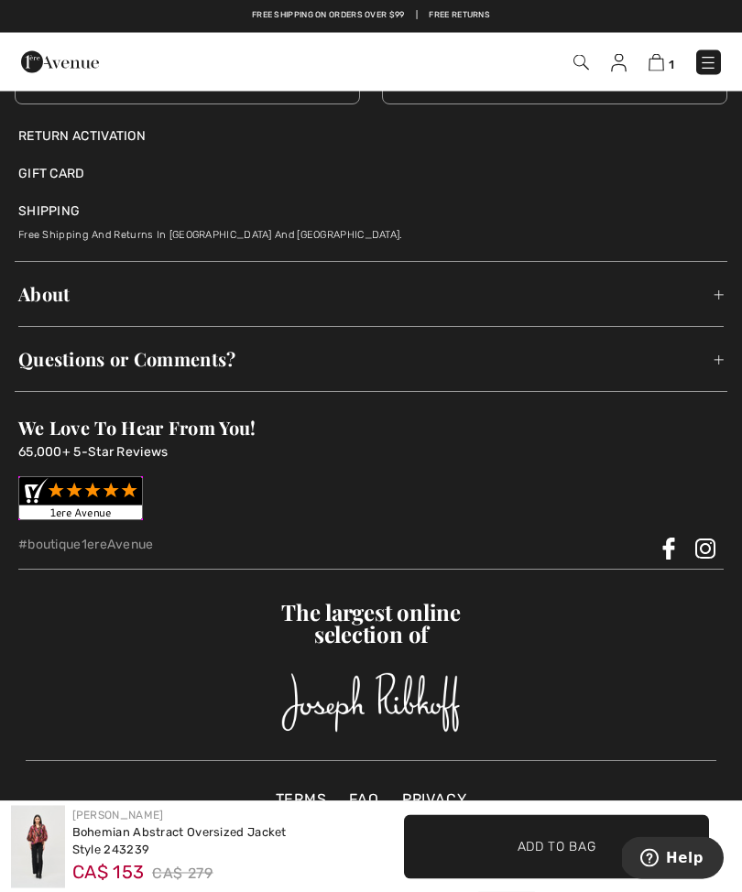
click at [606, 527] on div "We Love To Hear From You! 65,000+ 5-Star Reviews" at bounding box center [370, 468] width 705 height 136
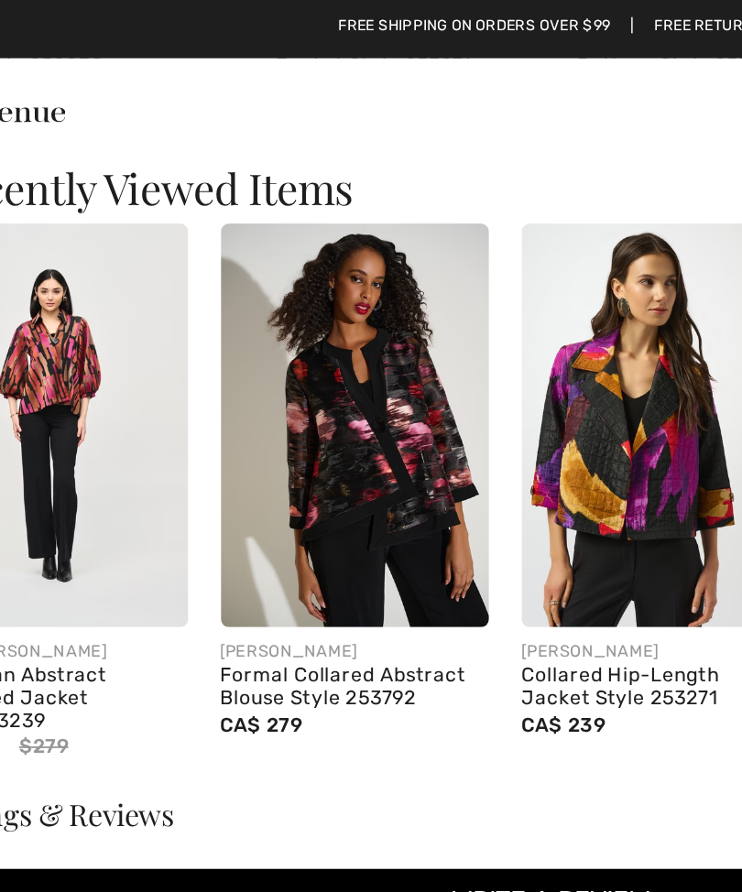
scroll to position [0, 11]
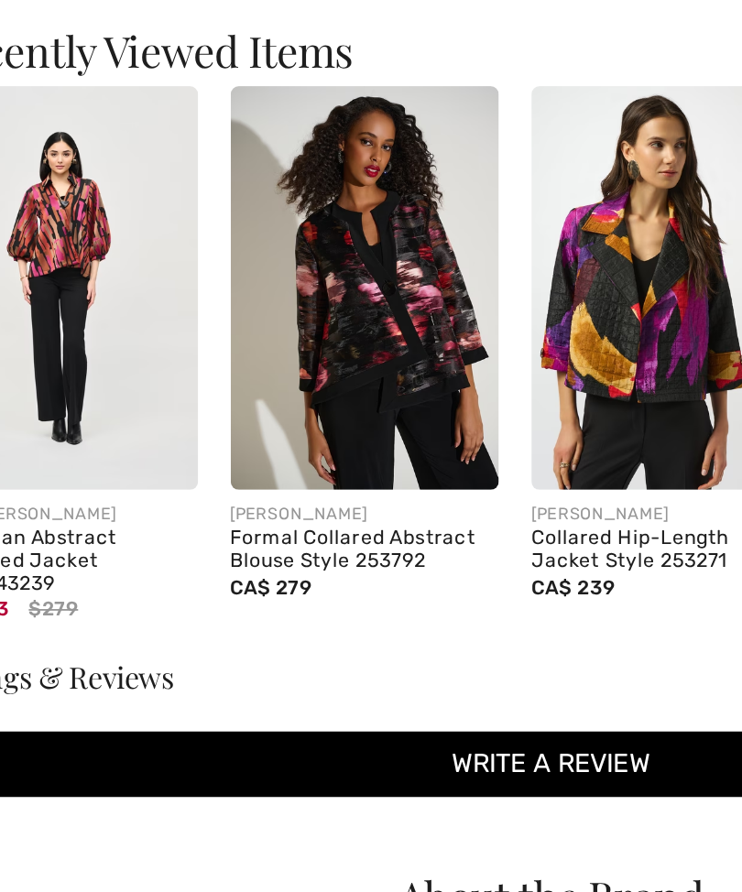
click at [339, 487] on button "Write a review" at bounding box center [371, 505] width 691 height 37
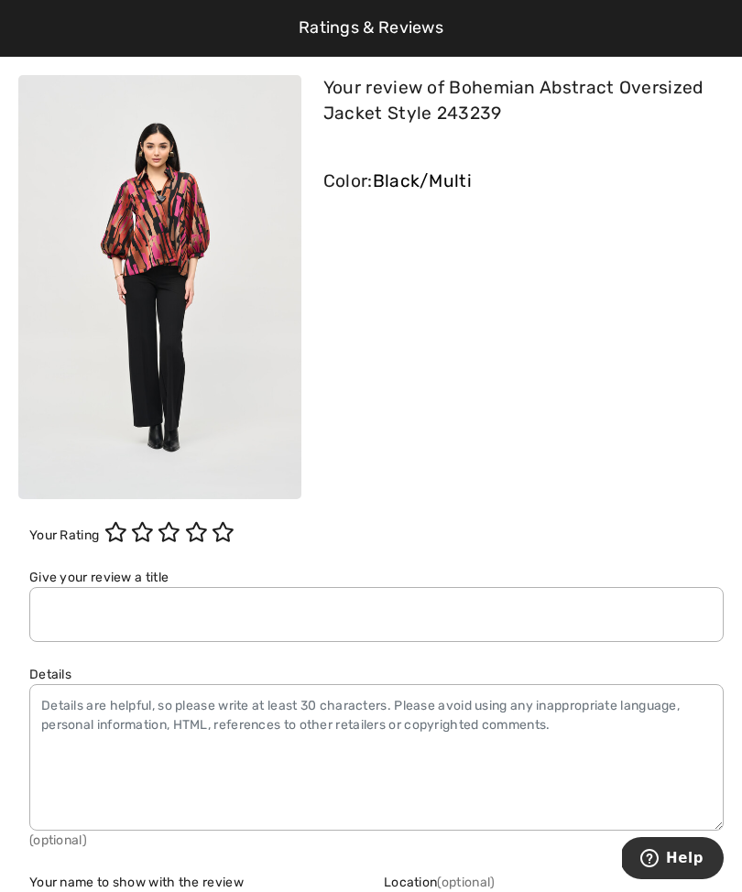
scroll to position [69, 0]
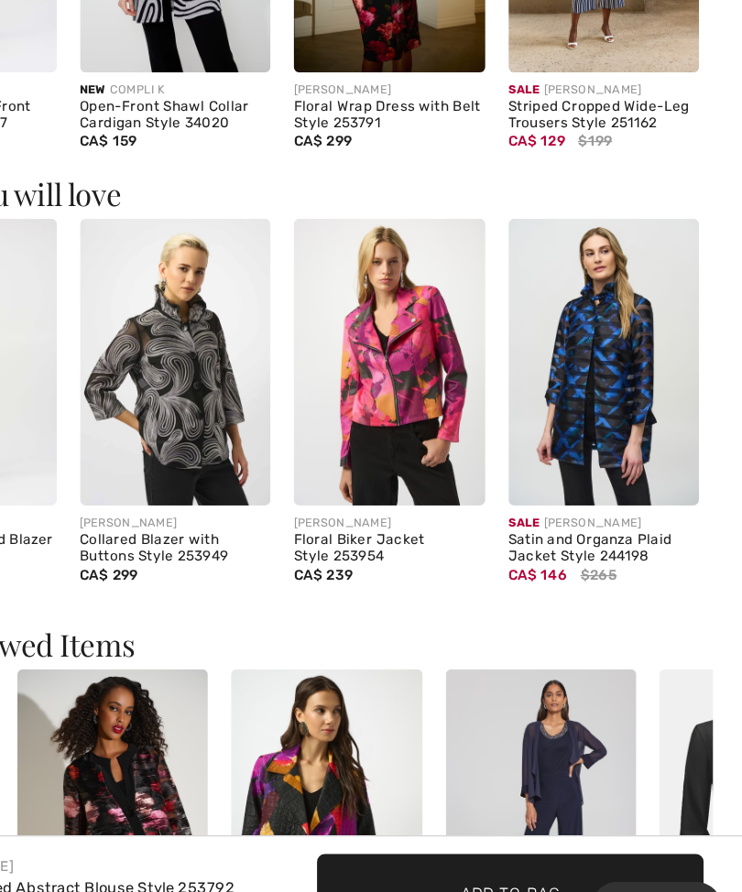
scroll to position [1863, 0]
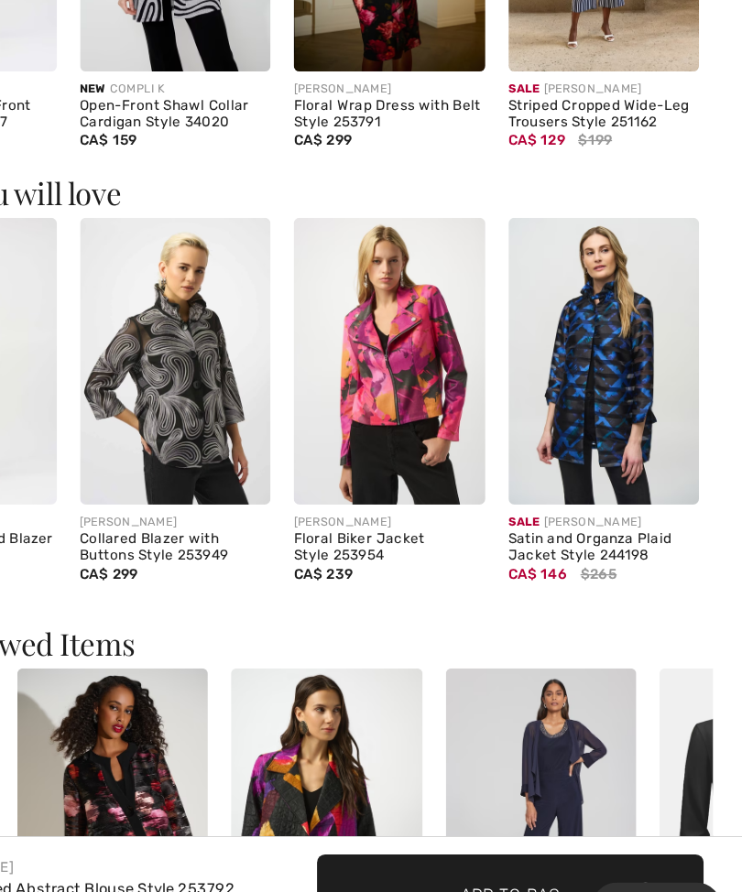
click at [555, 561] on div "Satin and Organza Plaid Jacket Style 244198" at bounding box center [630, 574] width 151 height 26
click at [555, 547] on div "Sale [PERSON_NAME]" at bounding box center [630, 554] width 151 height 14
click at [555, 313] on img at bounding box center [630, 426] width 151 height 226
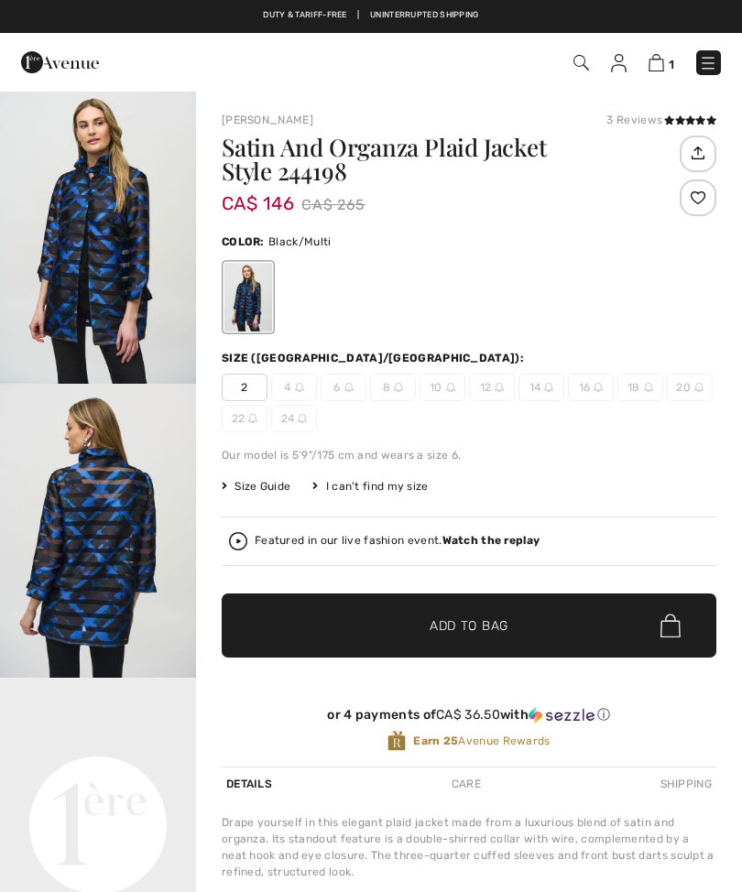
checkbox input "true"
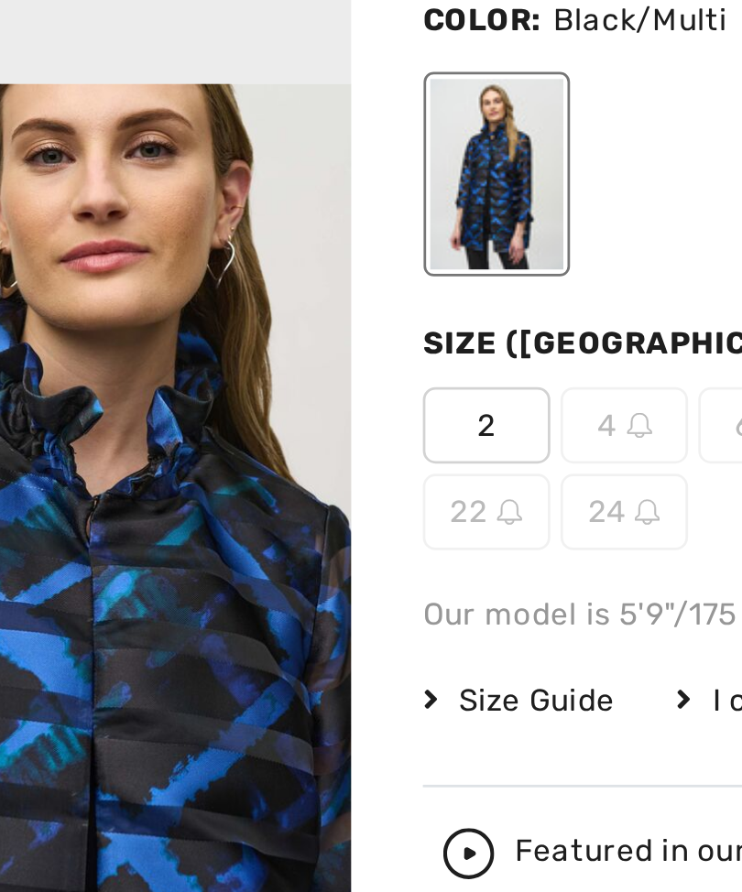
scroll to position [768, 0]
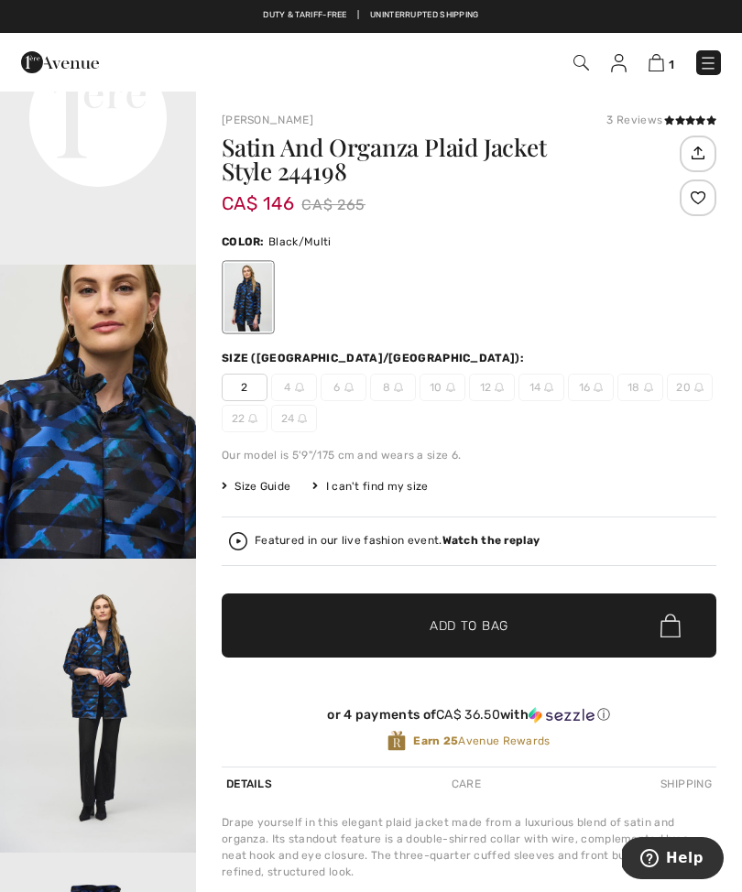
click at [628, 124] on div "3 Reviews" at bounding box center [661, 120] width 110 height 16
click at [677, 121] on icon at bounding box center [680, 119] width 10 height 9
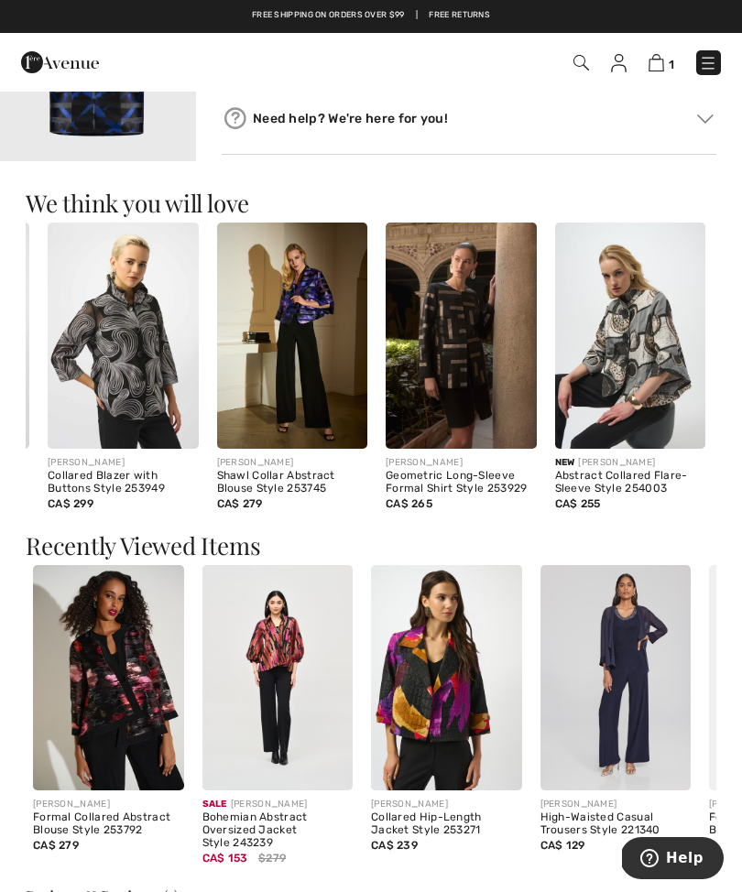
scroll to position [0, 323]
click at [435, 491] on div "Geometric Long-Sleeve Formal Shirt Style 253929" at bounding box center [461, 483] width 151 height 26
click at [455, 357] on img at bounding box center [461, 336] width 151 height 226
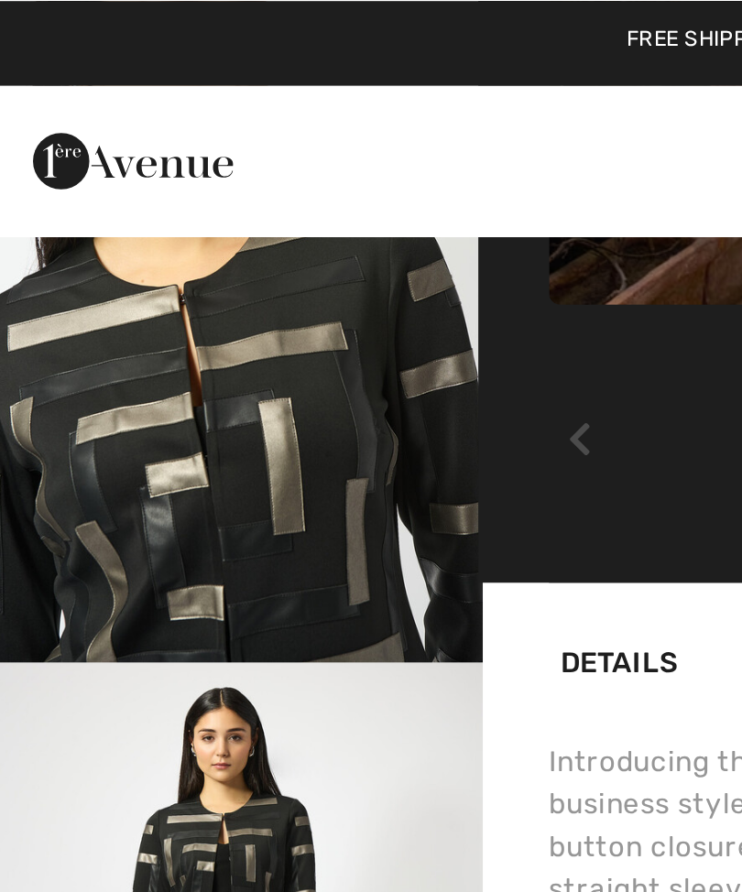
scroll to position [994, 0]
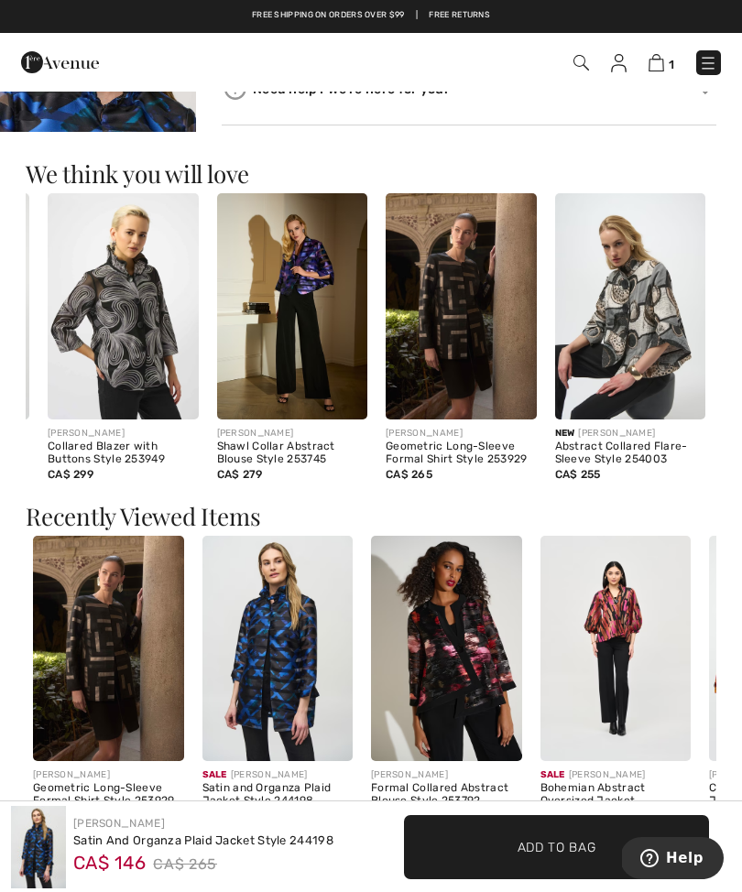
scroll to position [0, 323]
click at [596, 462] on div "Abstract Collared Flare-Sleeve Style 254003" at bounding box center [630, 454] width 151 height 26
click at [598, 434] on div "New JOSEPH RIBKOFF" at bounding box center [630, 434] width 151 height 14
click at [636, 317] on img at bounding box center [630, 306] width 151 height 226
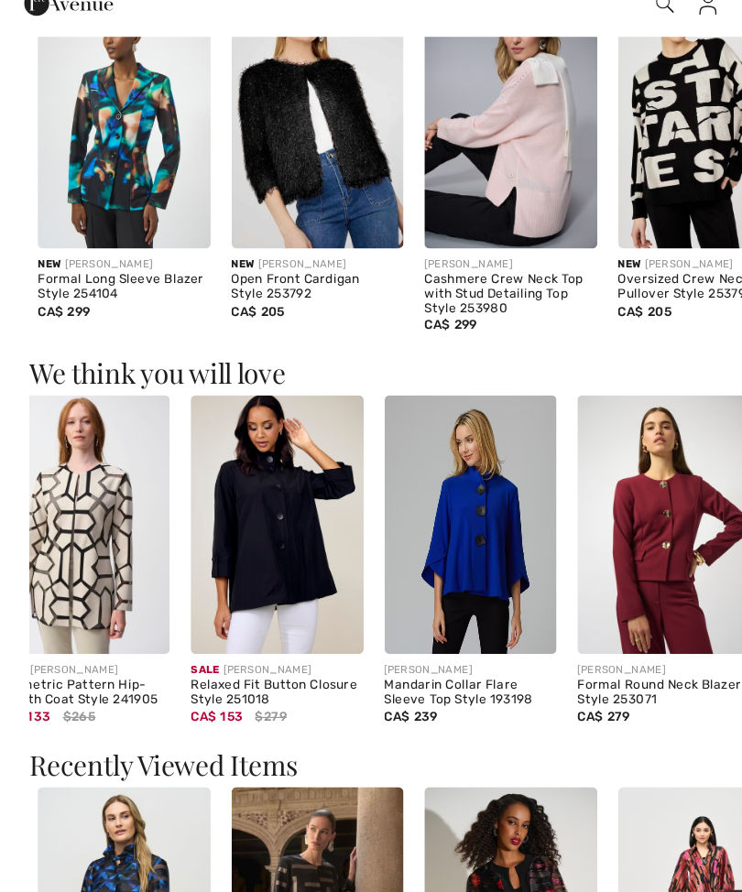
scroll to position [1173, 0]
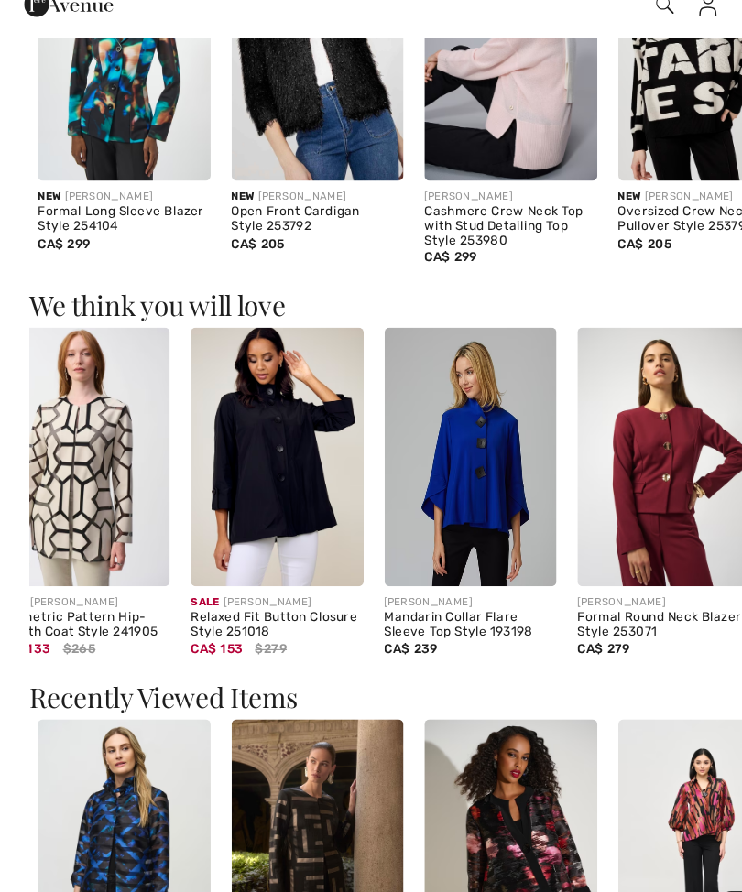
click at [376, 592] on div "Mandarin Collar Flare Sleeve Top Style 193198" at bounding box center [411, 605] width 151 height 26
click at [419, 421] on img at bounding box center [411, 457] width 151 height 226
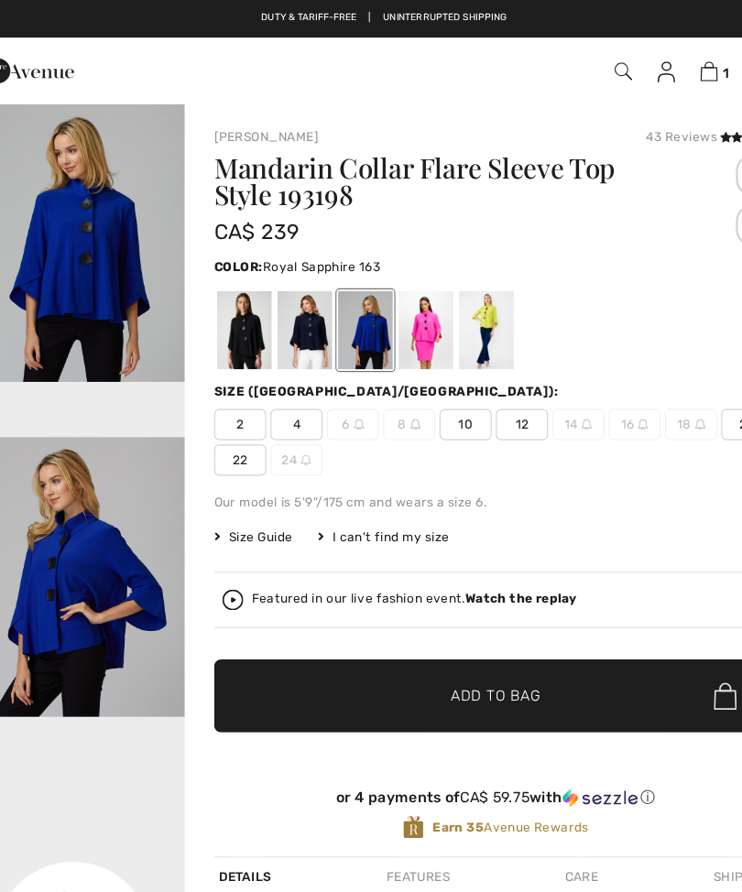
click at [224, 297] on div at bounding box center [248, 290] width 48 height 69
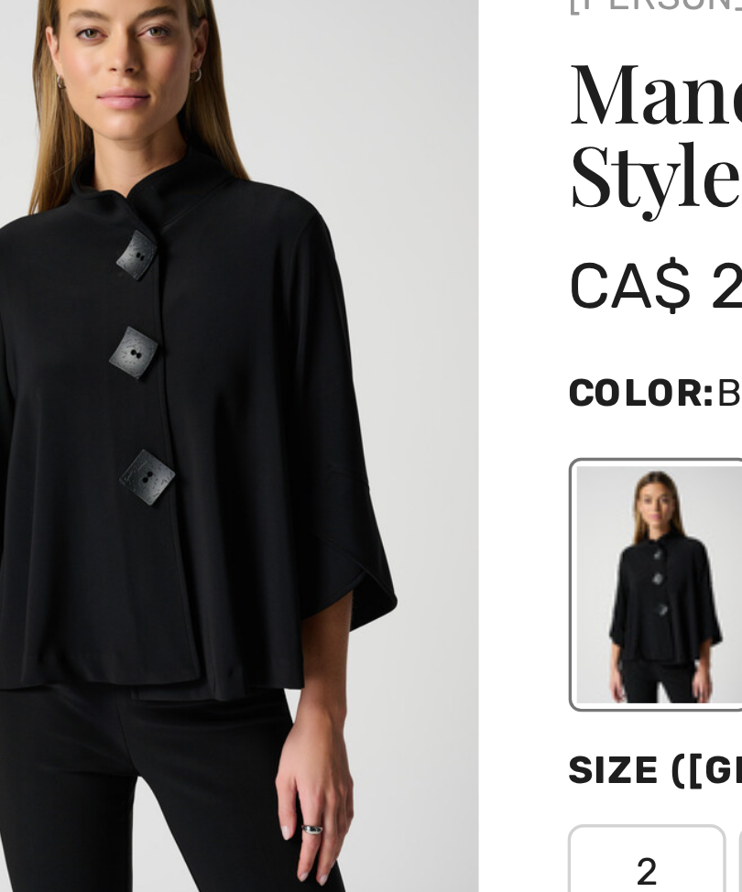
click at [196, 90] on div "[PERSON_NAME] 43 Reviews 43 Reviews Mandarin Collar Flare Sleeve Top Style 1931…" at bounding box center [469, 625] width 546 height 1071
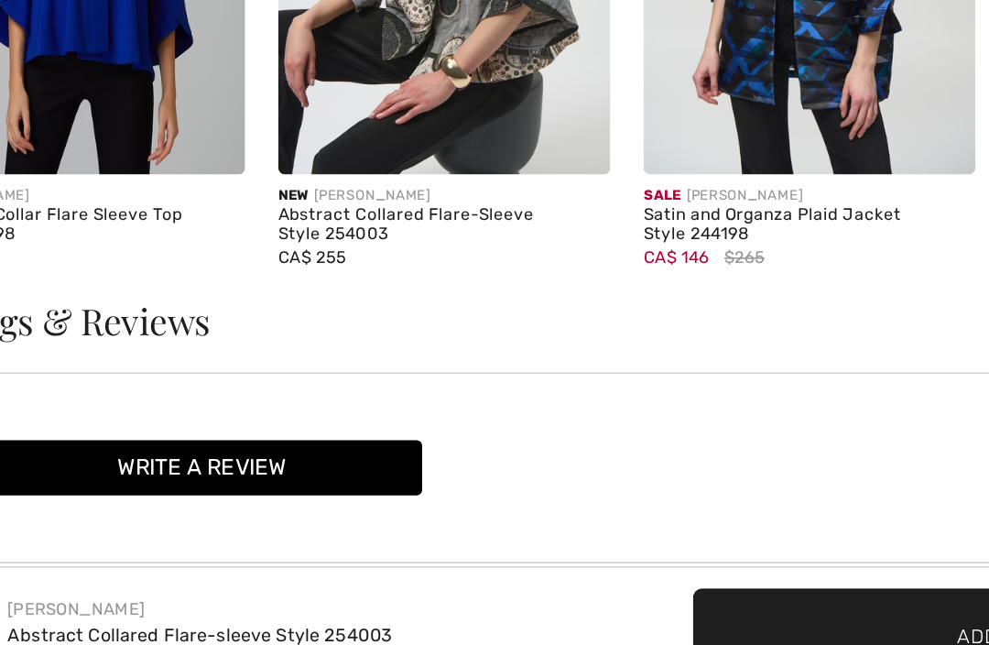
scroll to position [2146, 0]
